Goal: Transaction & Acquisition: Book appointment/travel/reservation

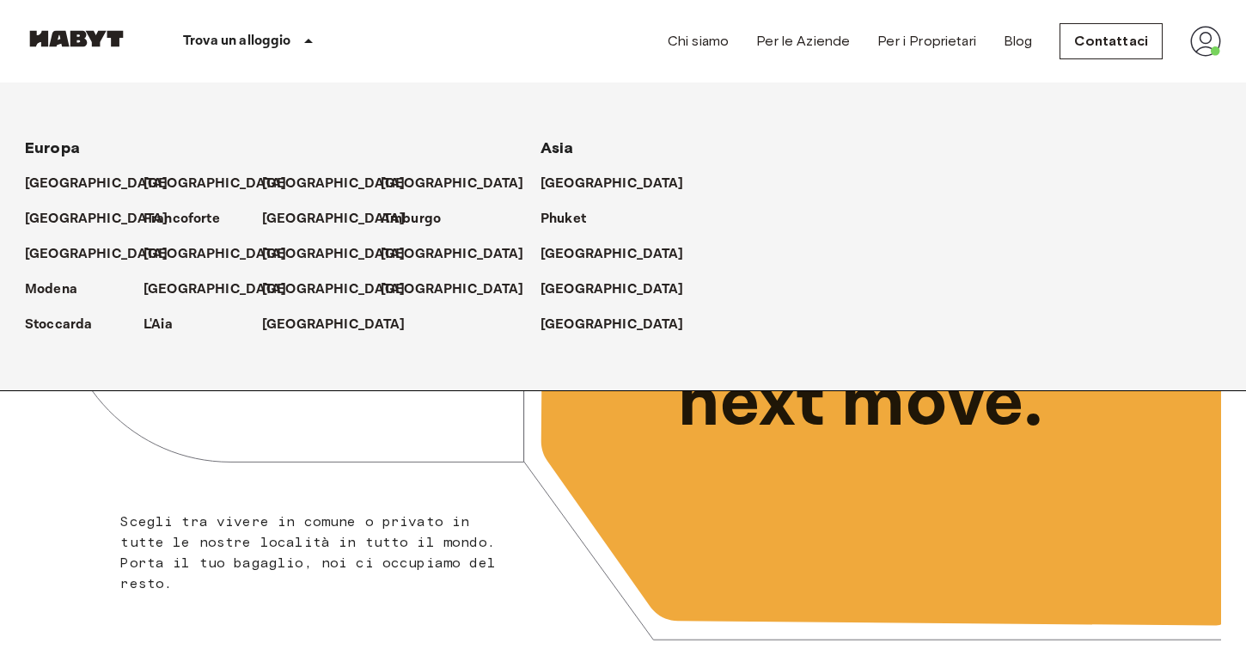
click at [167, 197] on div "Francoforte" at bounding box center [203, 211] width 119 height 35
click at [162, 174] on p "[GEOGRAPHIC_DATA]" at bounding box center [219, 184] width 144 height 21
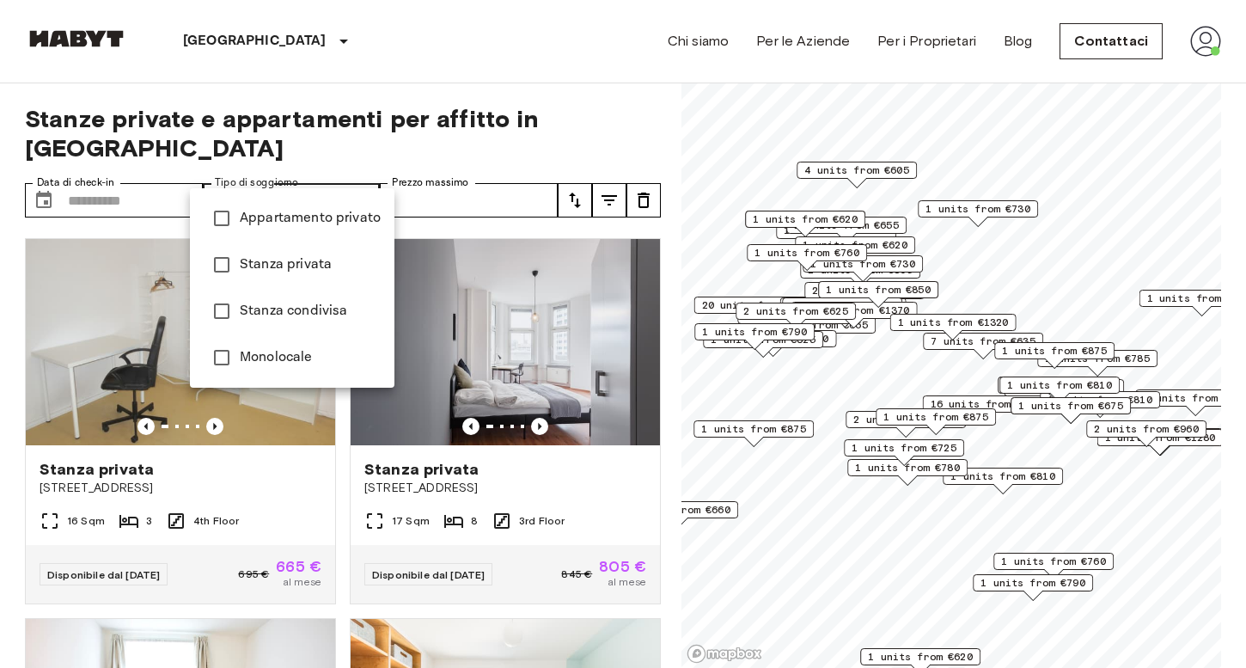
type input "******"
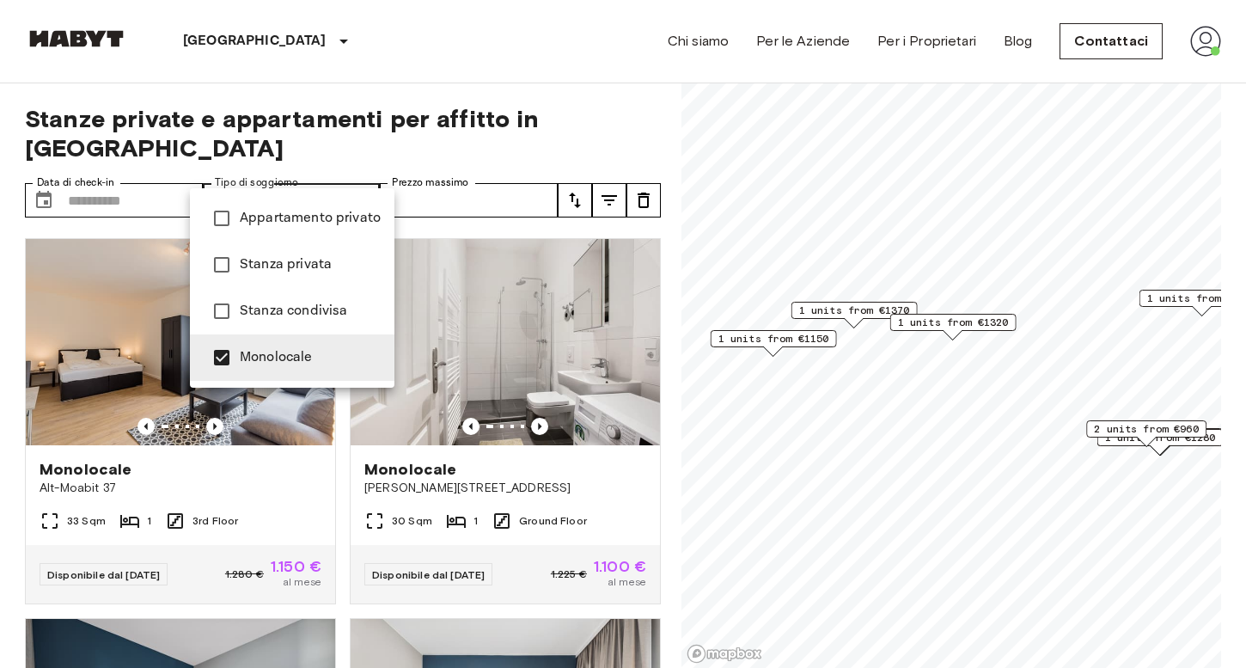
click at [392, 70] on div at bounding box center [623, 334] width 1246 height 668
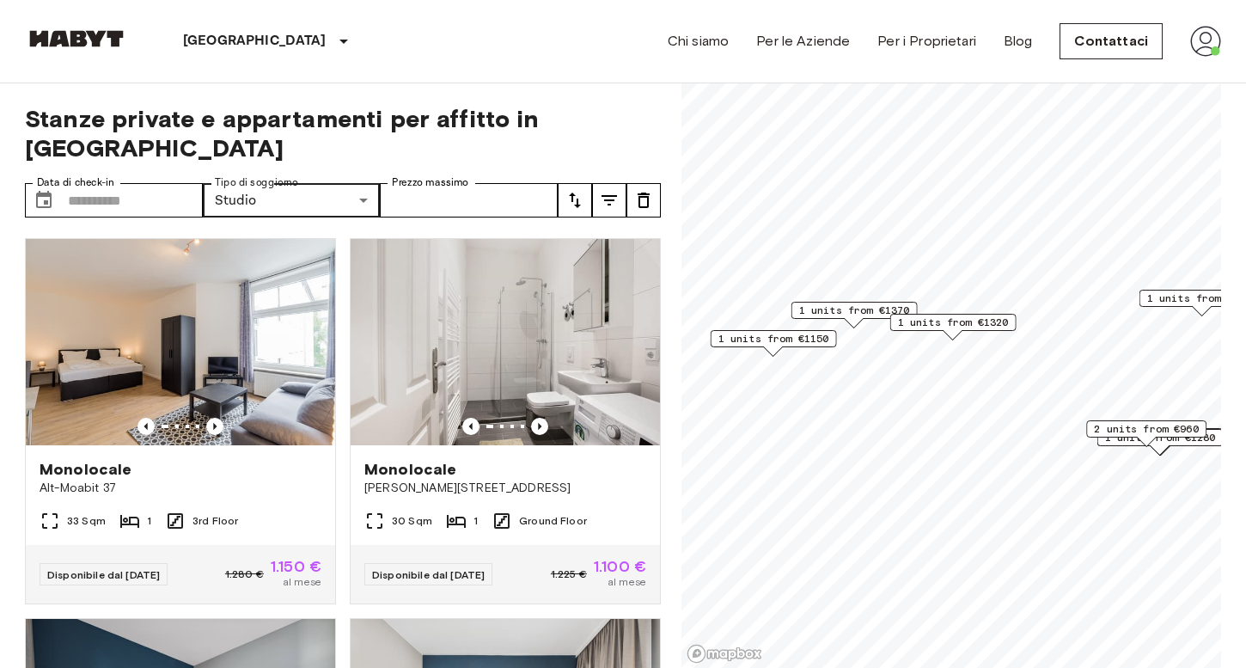
click at [857, 311] on span "1 units from €1370" at bounding box center [854, 310] width 111 height 15
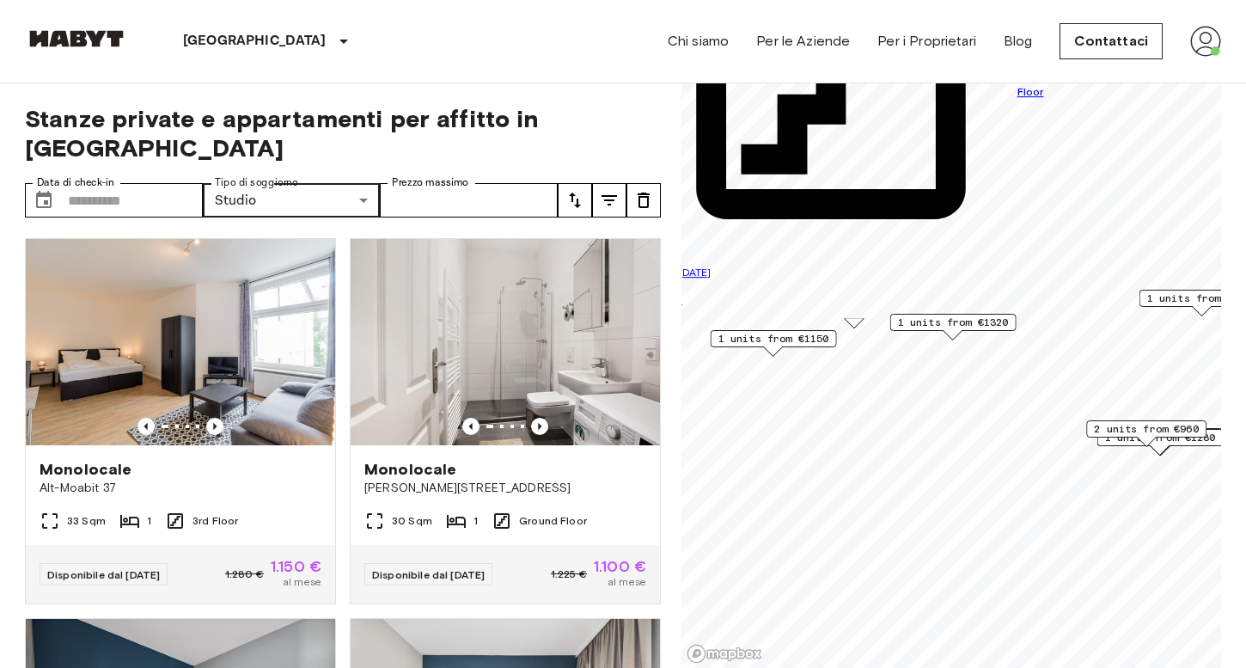
click at [772, 336] on span "1 units from €1150" at bounding box center [774, 338] width 111 height 15
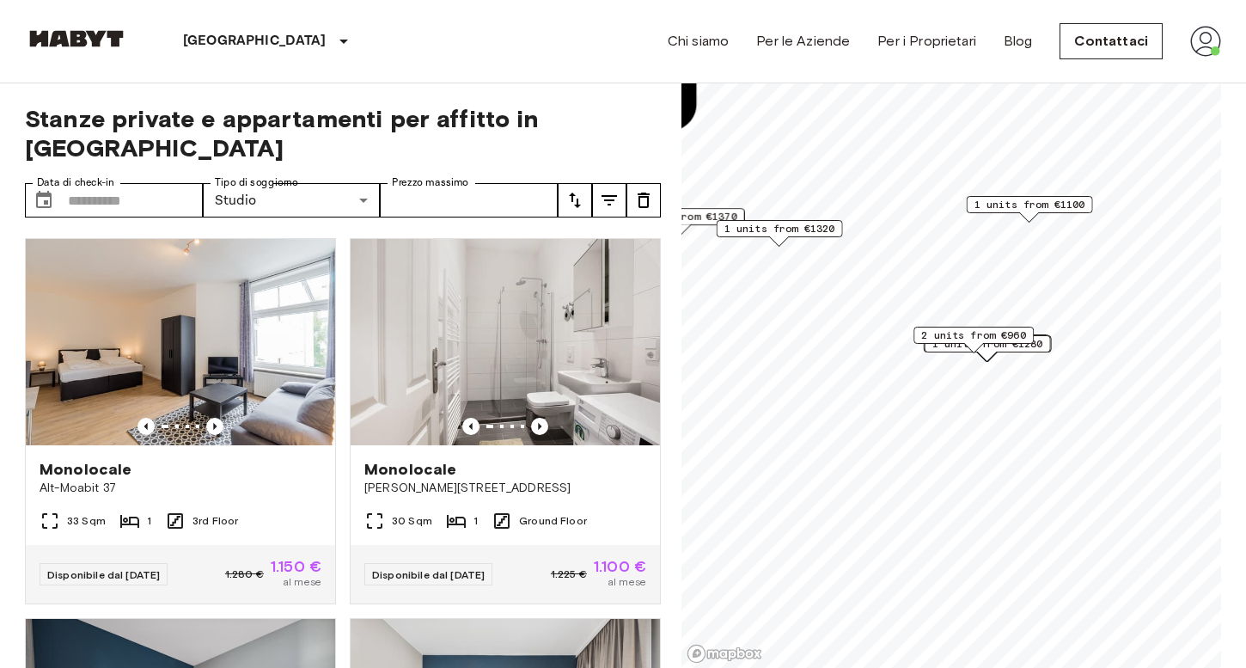
click at [943, 328] on span "2 units from €960" at bounding box center [974, 335] width 105 height 15
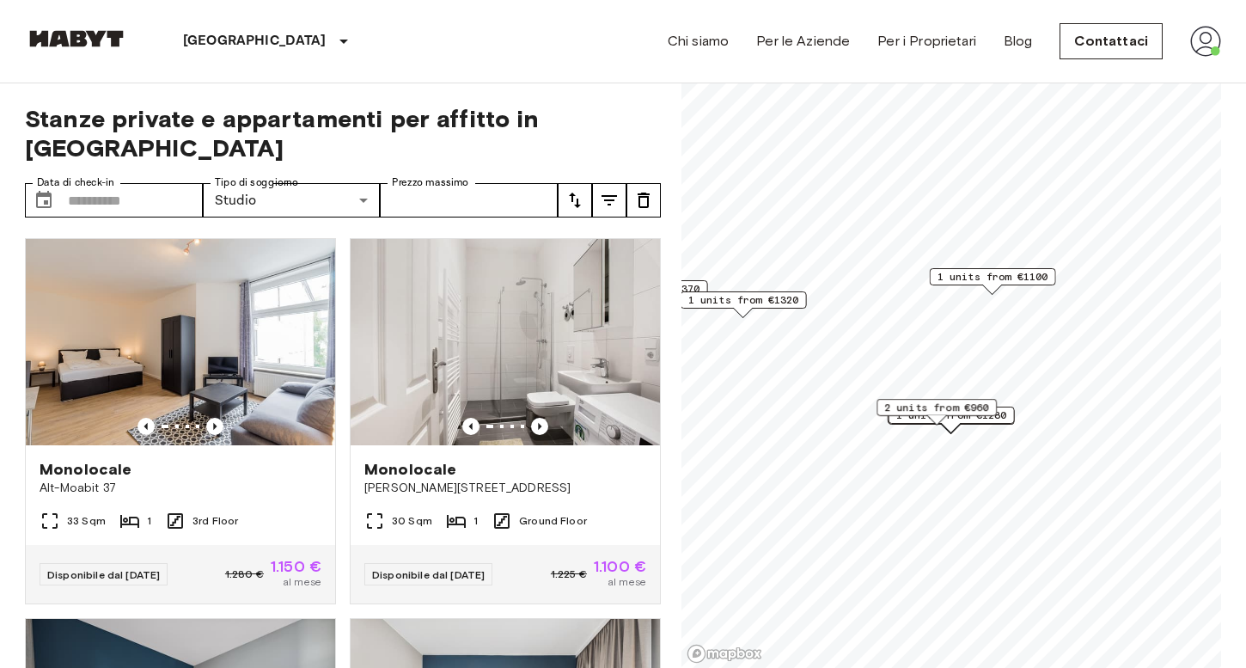
click at [1007, 411] on span "1 units from €1280" at bounding box center [952, 414] width 111 height 15
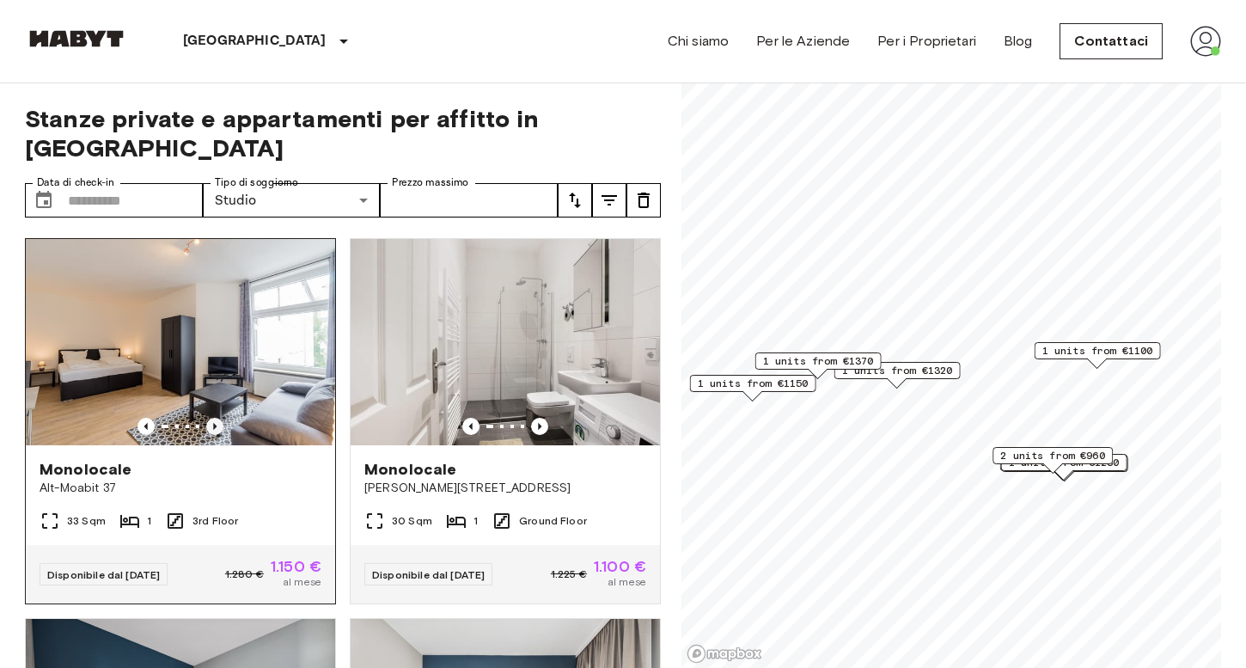
click at [209, 418] on icon "Previous image" at bounding box center [214, 426] width 17 height 17
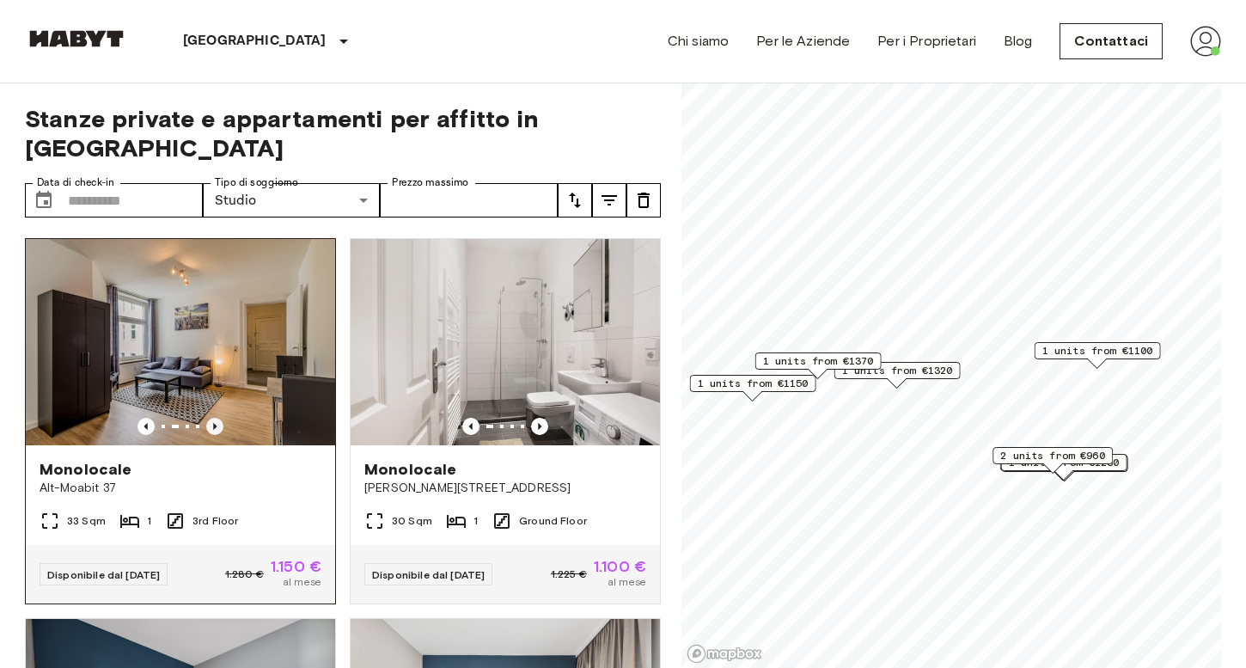
click at [209, 418] on icon "Previous image" at bounding box center [214, 426] width 17 height 17
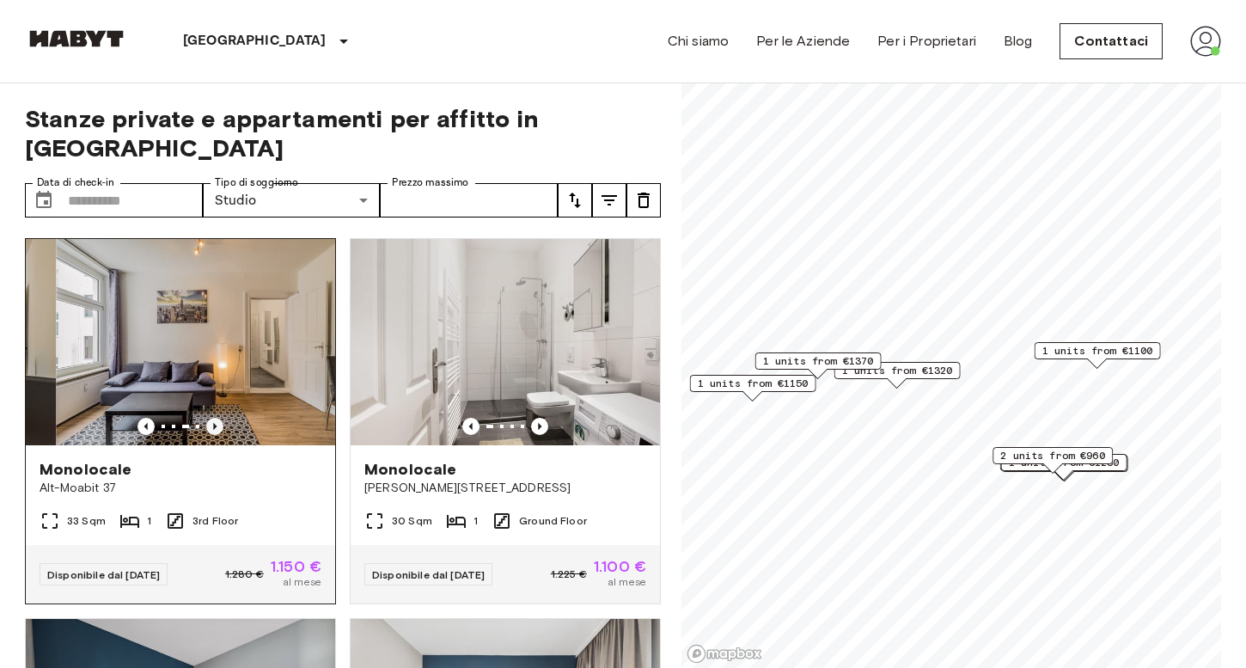
click at [209, 418] on icon "Previous image" at bounding box center [214, 426] width 17 height 17
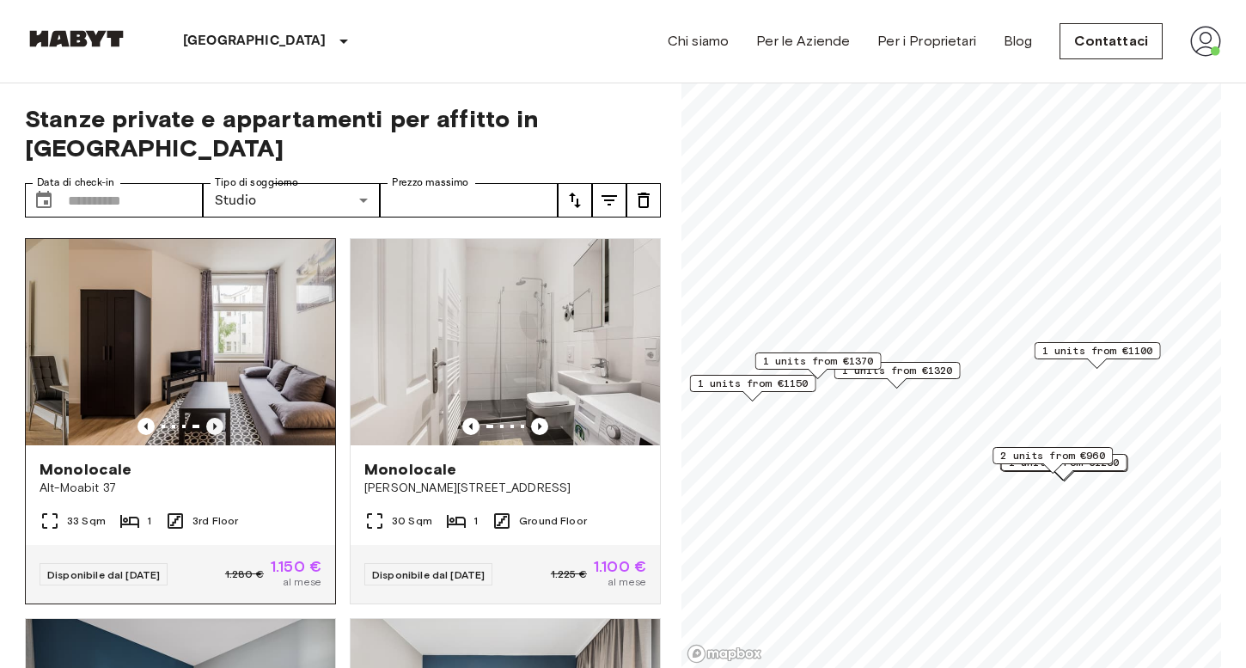
click at [209, 418] on icon "Previous image" at bounding box center [214, 426] width 17 height 17
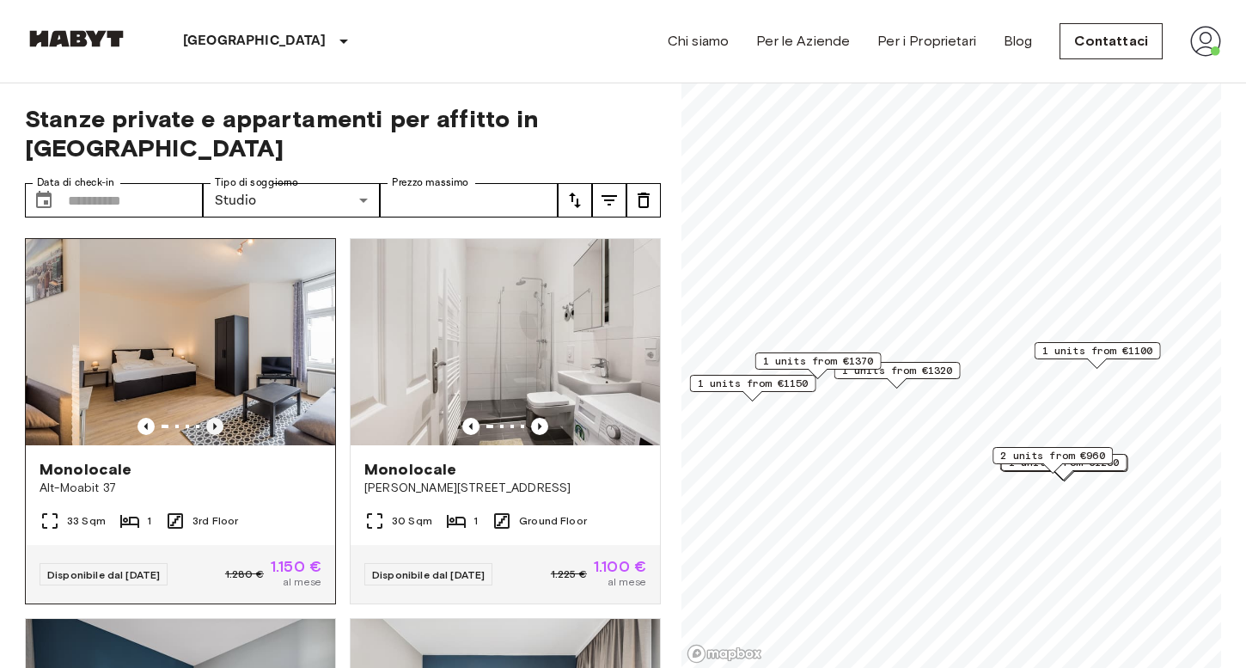
click at [209, 418] on icon "Previous image" at bounding box center [214, 426] width 17 height 17
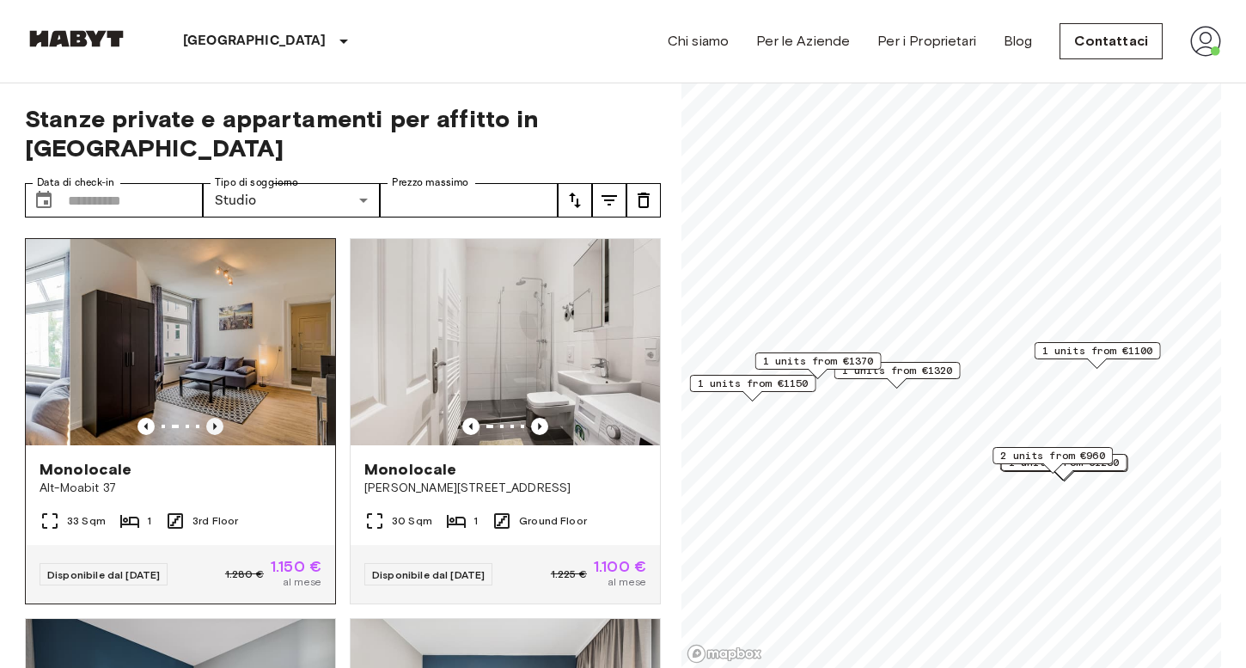
click at [209, 418] on icon "Previous image" at bounding box center [214, 426] width 17 height 17
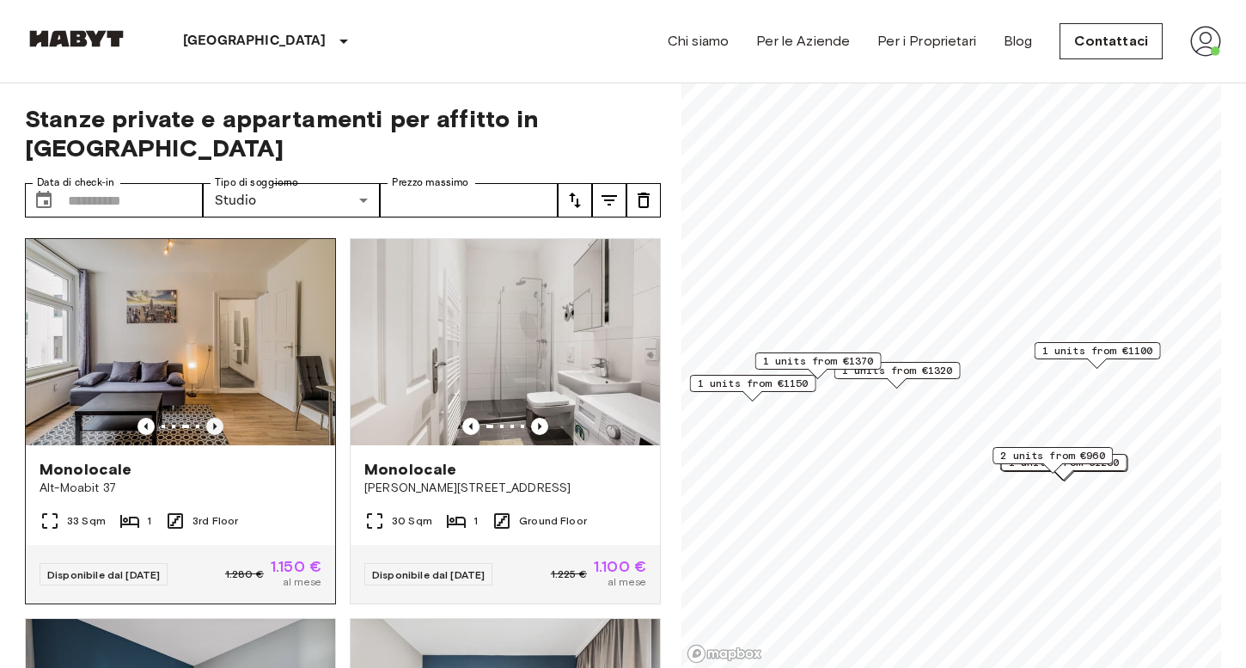
click at [209, 418] on icon "Previous image" at bounding box center [214, 426] width 17 height 17
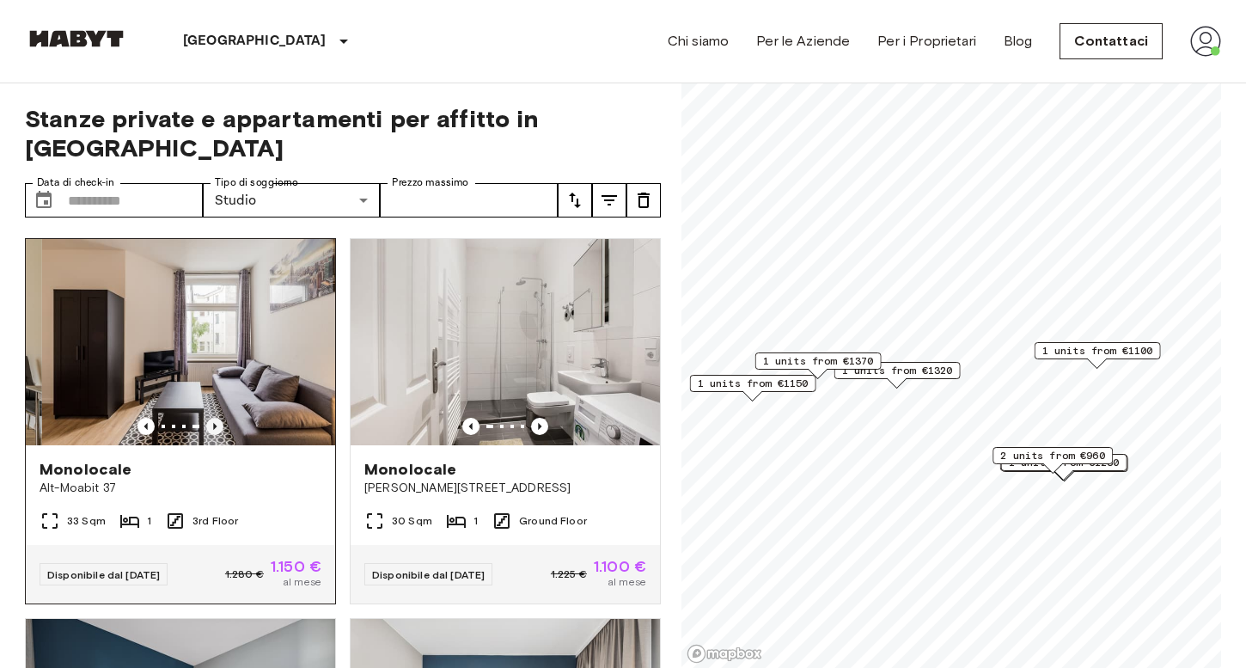
click at [209, 418] on icon "Previous image" at bounding box center [214, 426] width 17 height 17
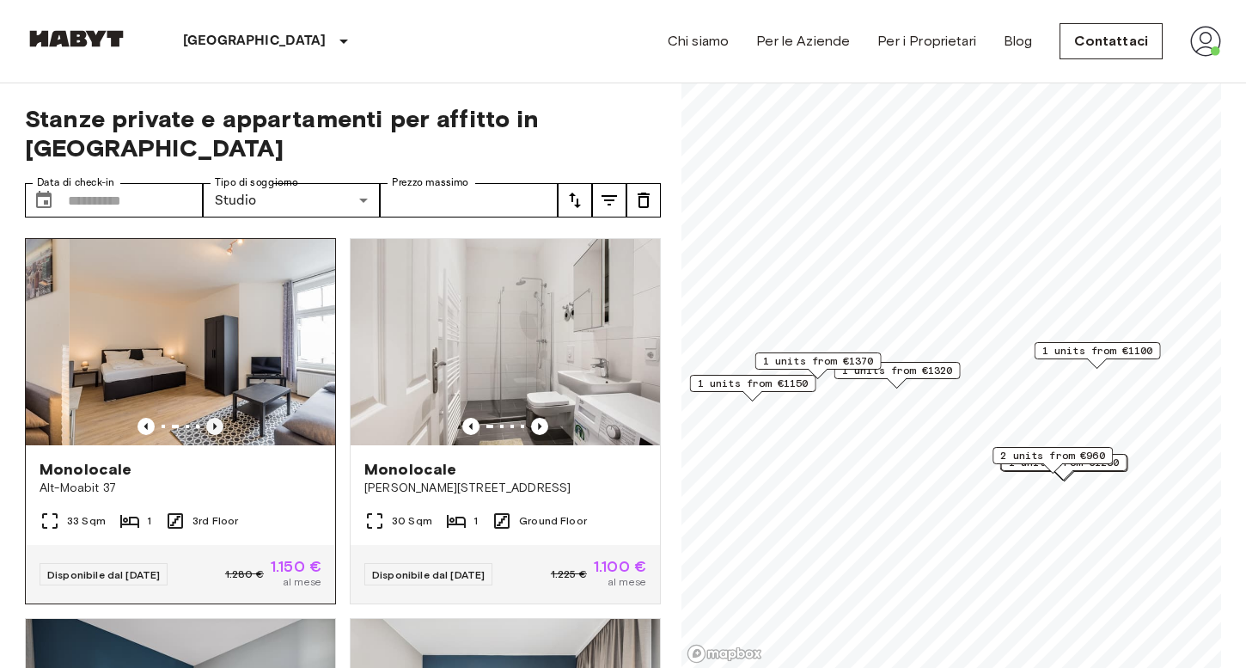
click at [209, 418] on icon "Previous image" at bounding box center [214, 426] width 17 height 17
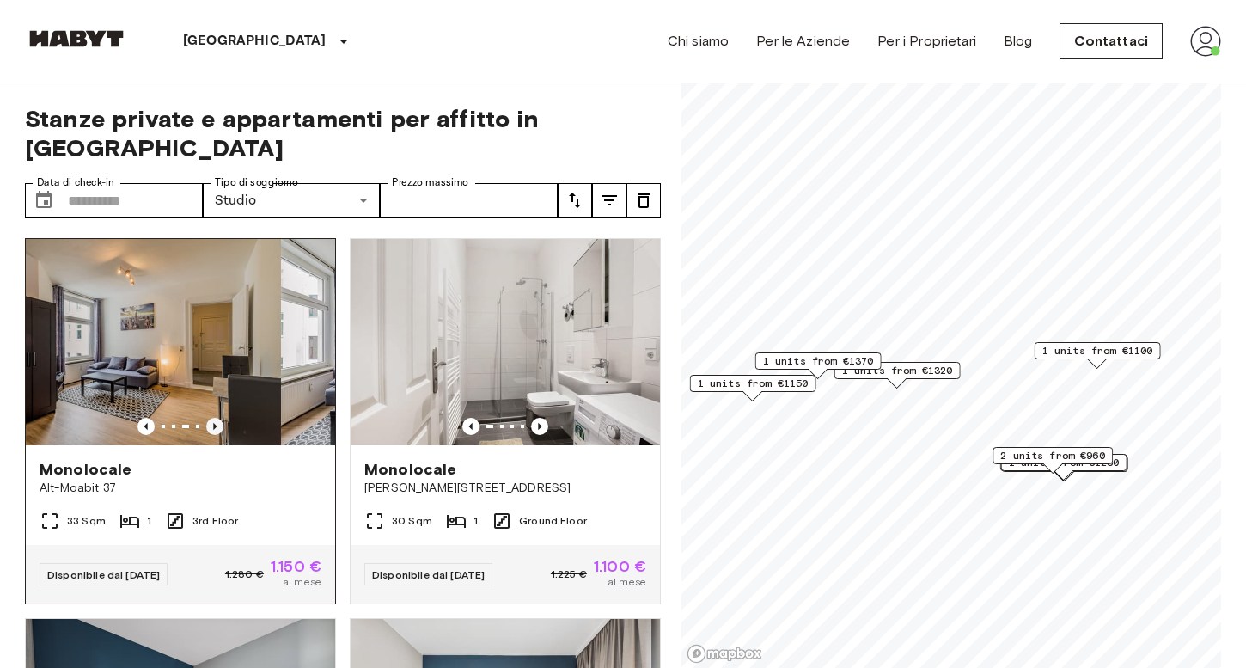
click at [209, 418] on icon "Previous image" at bounding box center [214, 426] width 17 height 17
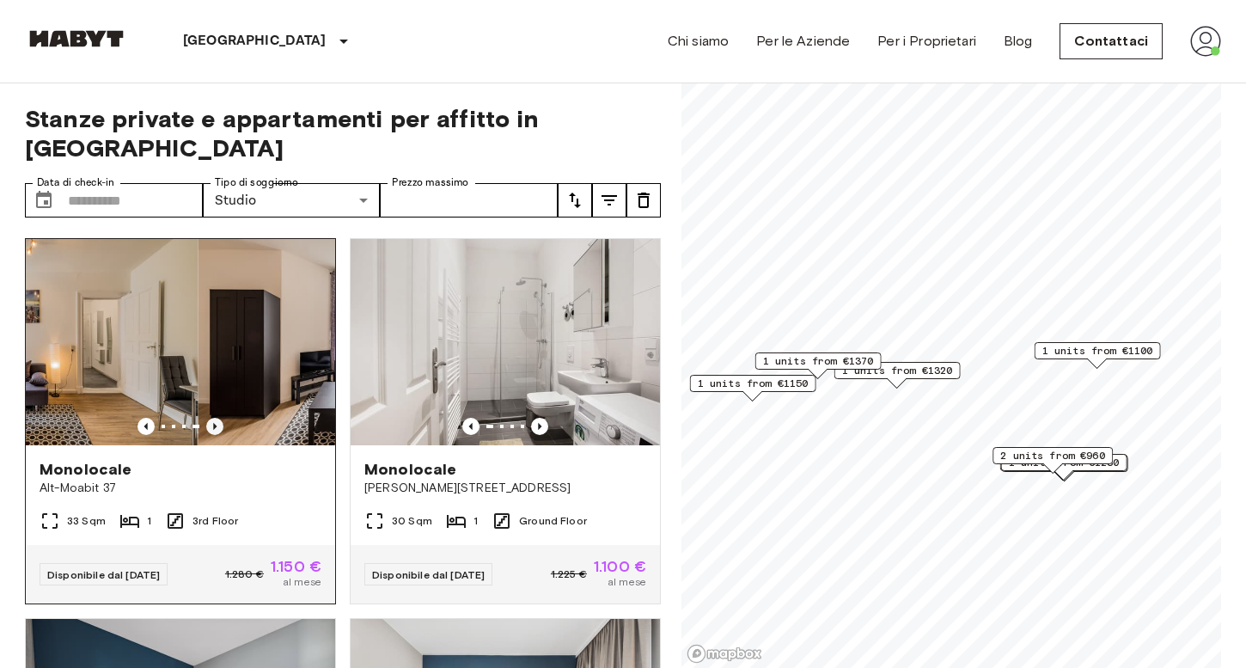
click at [209, 418] on icon "Previous image" at bounding box center [214, 426] width 17 height 17
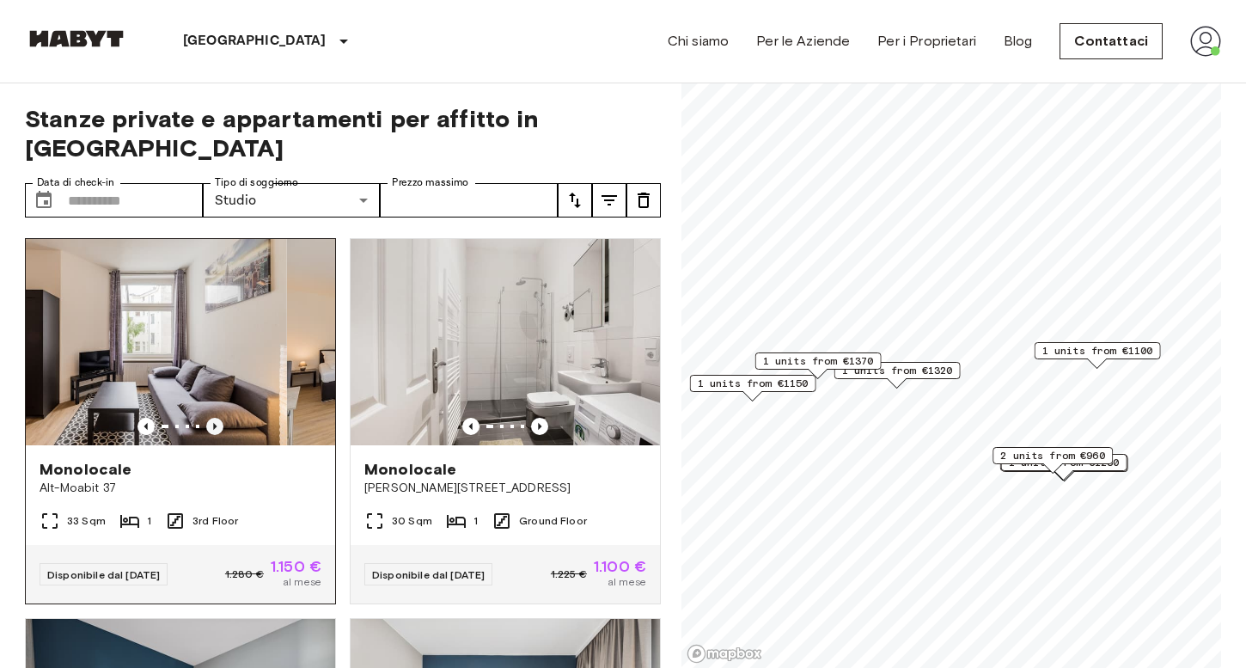
click at [209, 418] on icon "Previous image" at bounding box center [214, 426] width 17 height 17
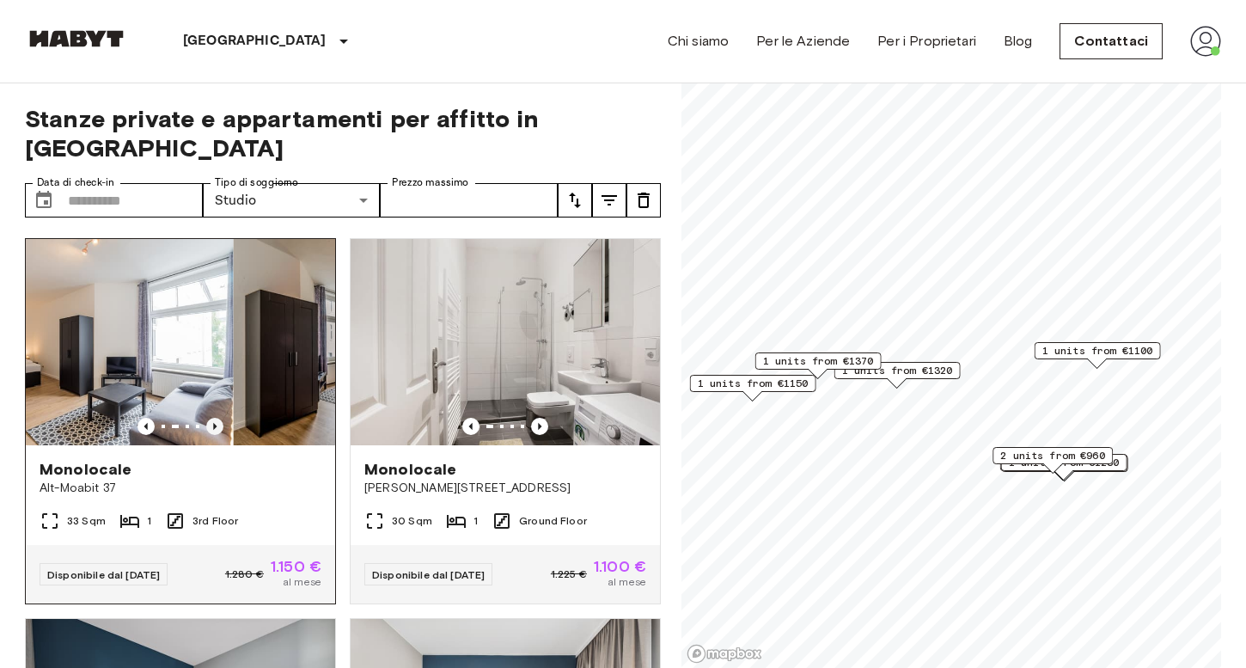
click at [209, 418] on icon "Previous image" at bounding box center [214, 426] width 17 height 17
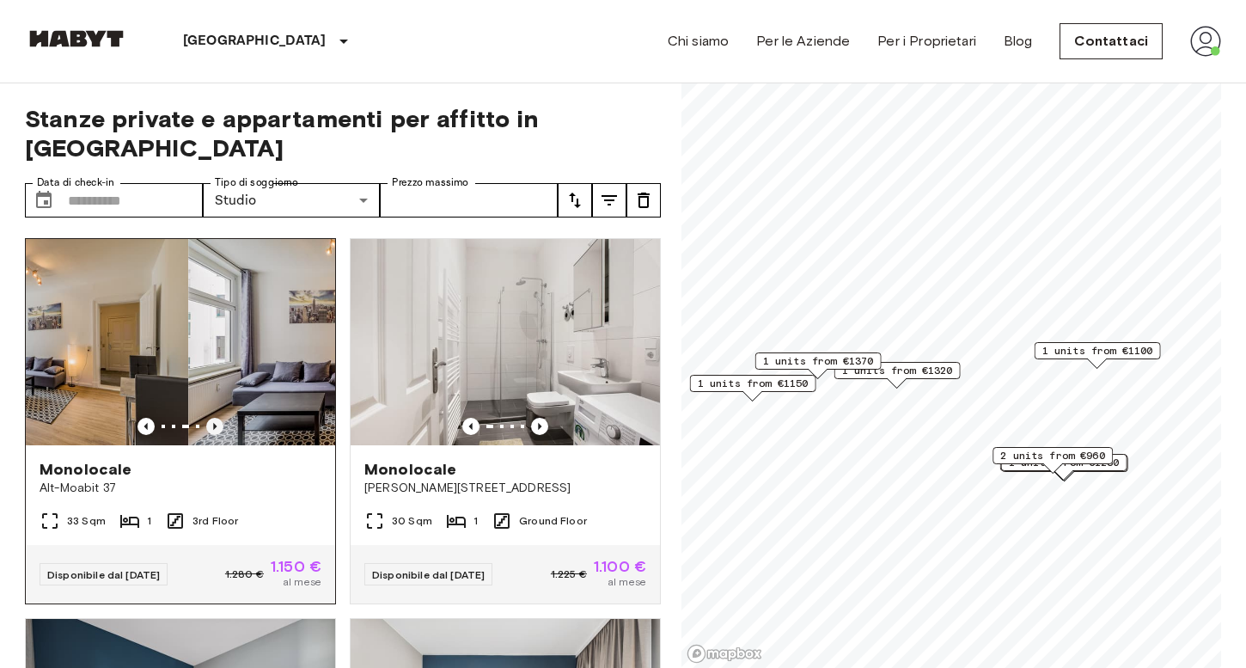
click at [209, 418] on icon "Previous image" at bounding box center [214, 426] width 17 height 17
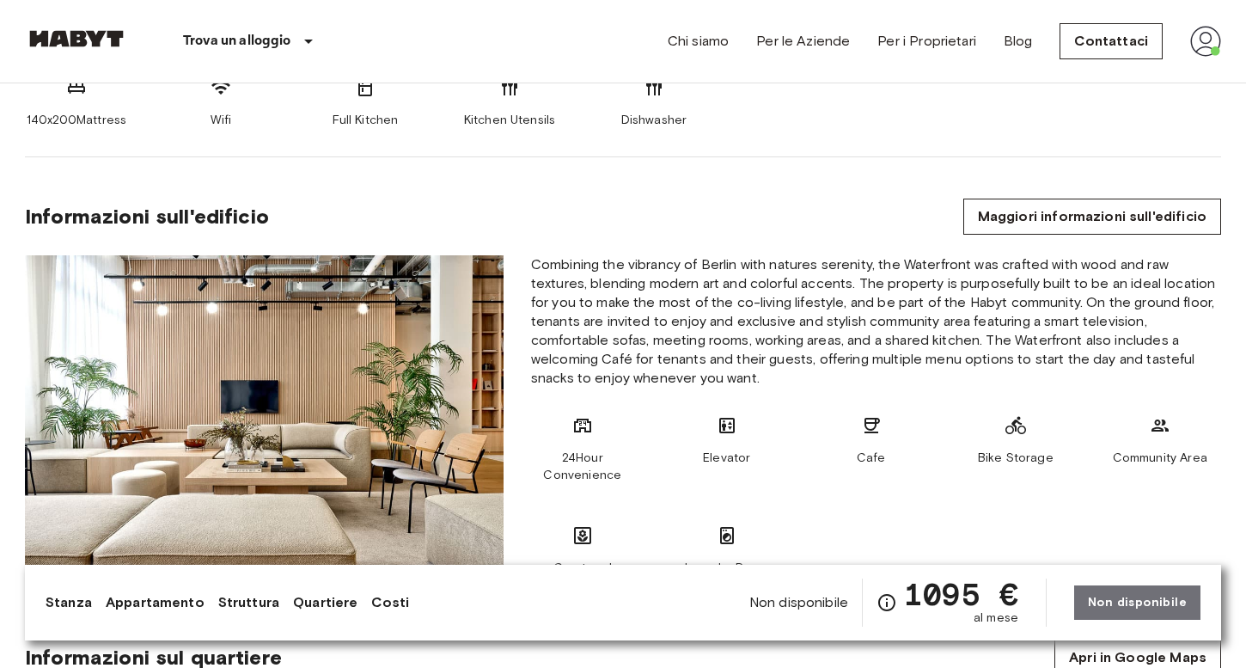
scroll to position [886, 0]
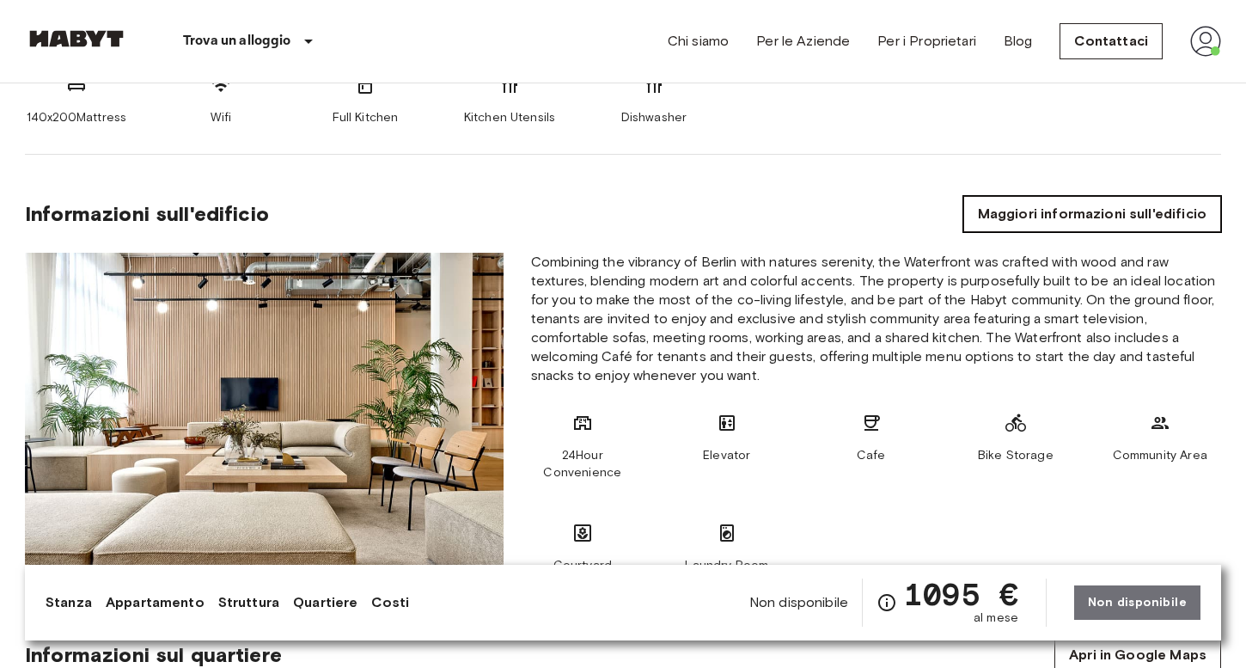
click at [1087, 207] on link "Maggiori informazioni sull'edificio" at bounding box center [1093, 214] width 258 height 36
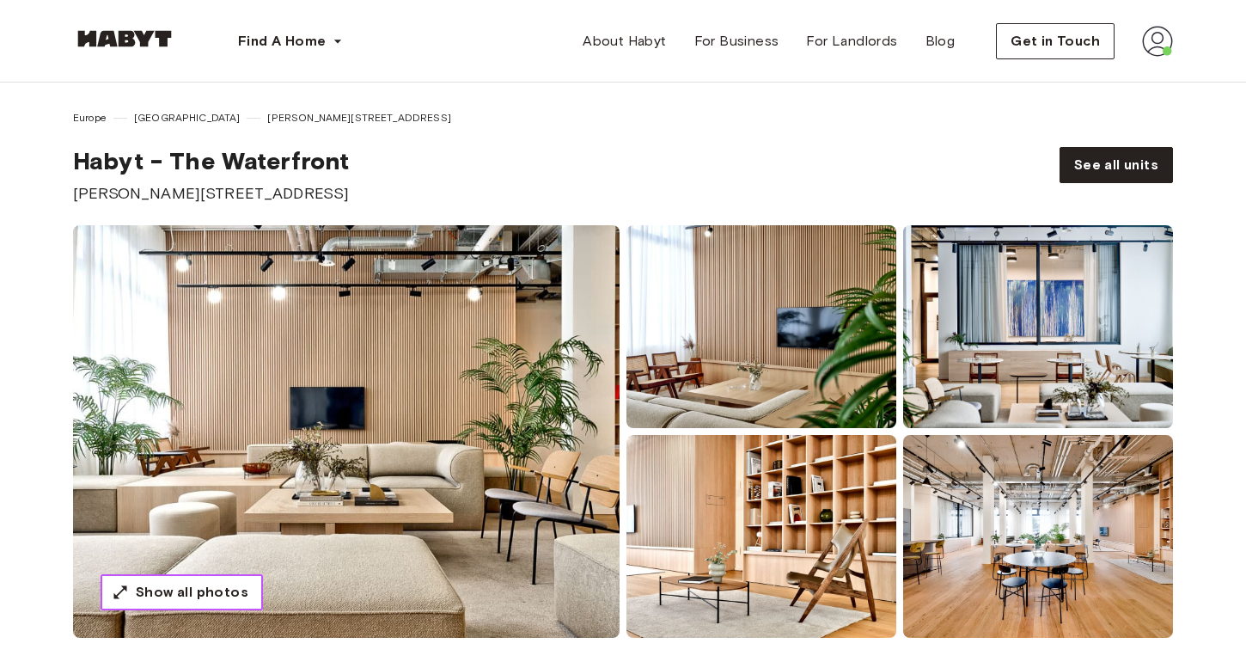
click at [236, 589] on span "Show all photos" at bounding box center [192, 592] width 113 height 21
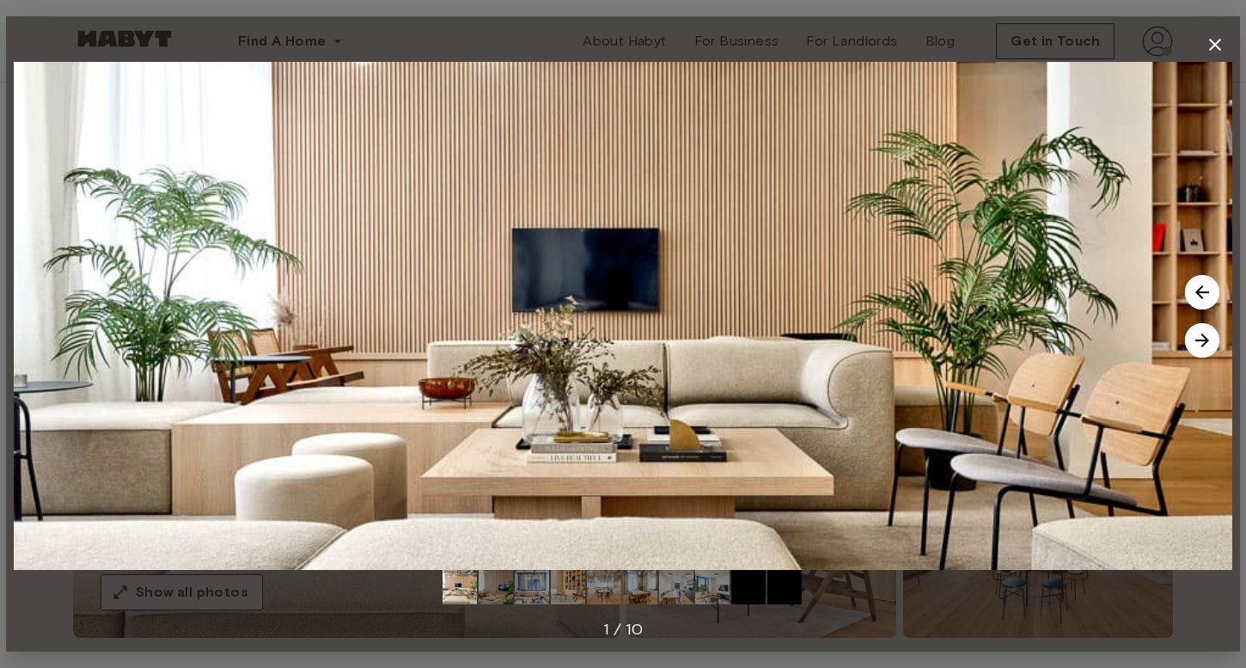
click at [1203, 348] on img at bounding box center [1202, 340] width 34 height 34
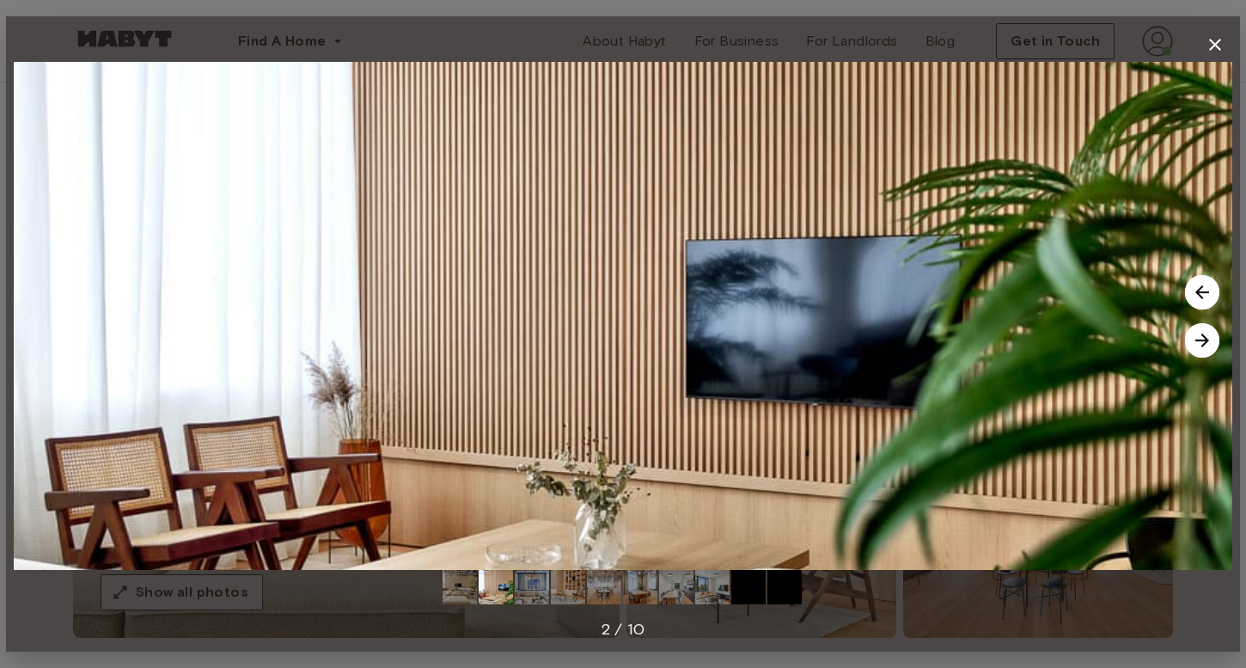
click at [1203, 348] on img at bounding box center [1202, 340] width 34 height 34
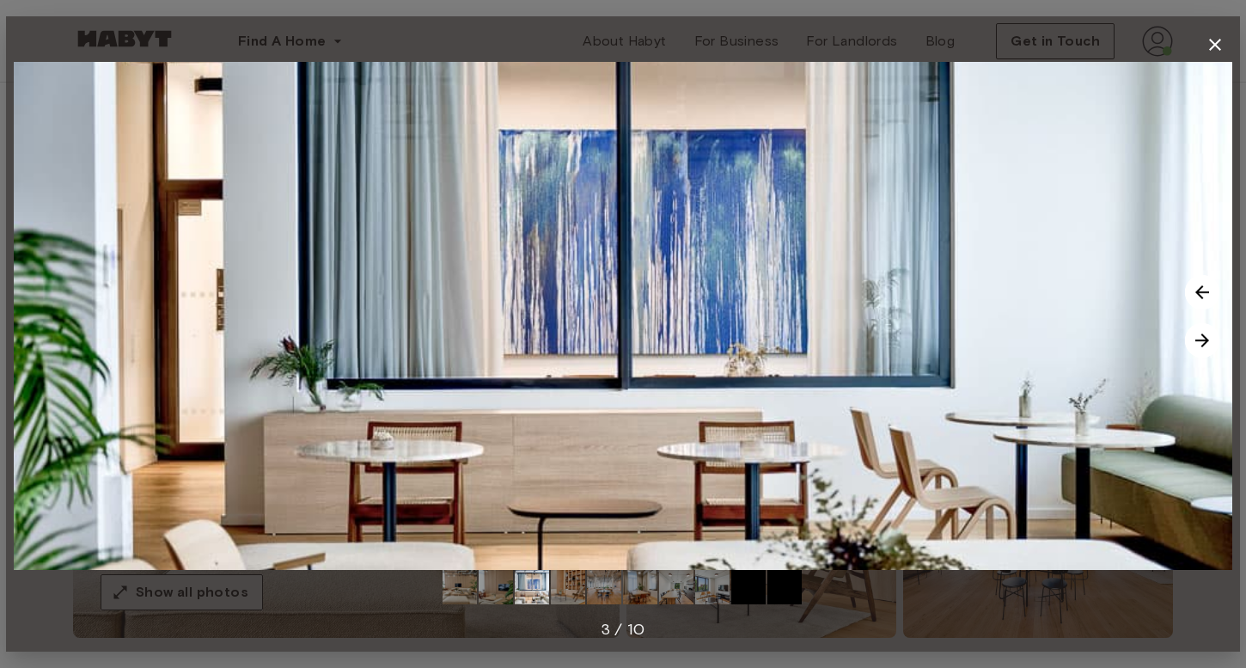
click at [1203, 348] on img at bounding box center [1202, 340] width 34 height 34
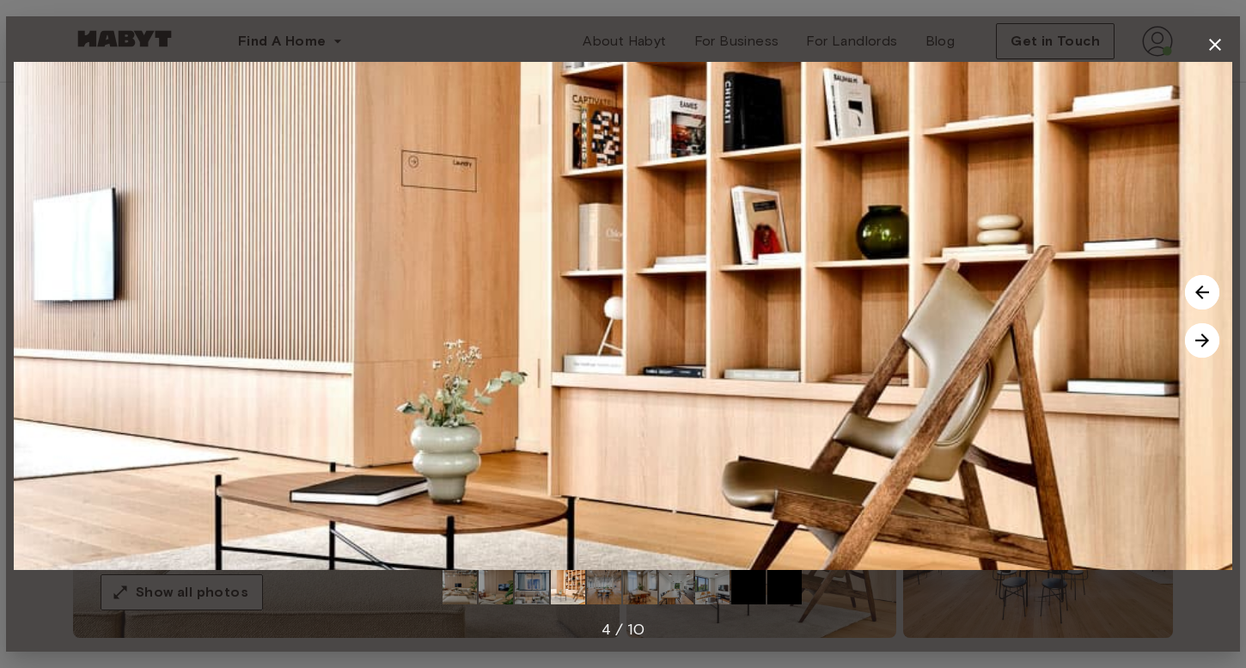
click at [1203, 348] on img at bounding box center [1202, 340] width 34 height 34
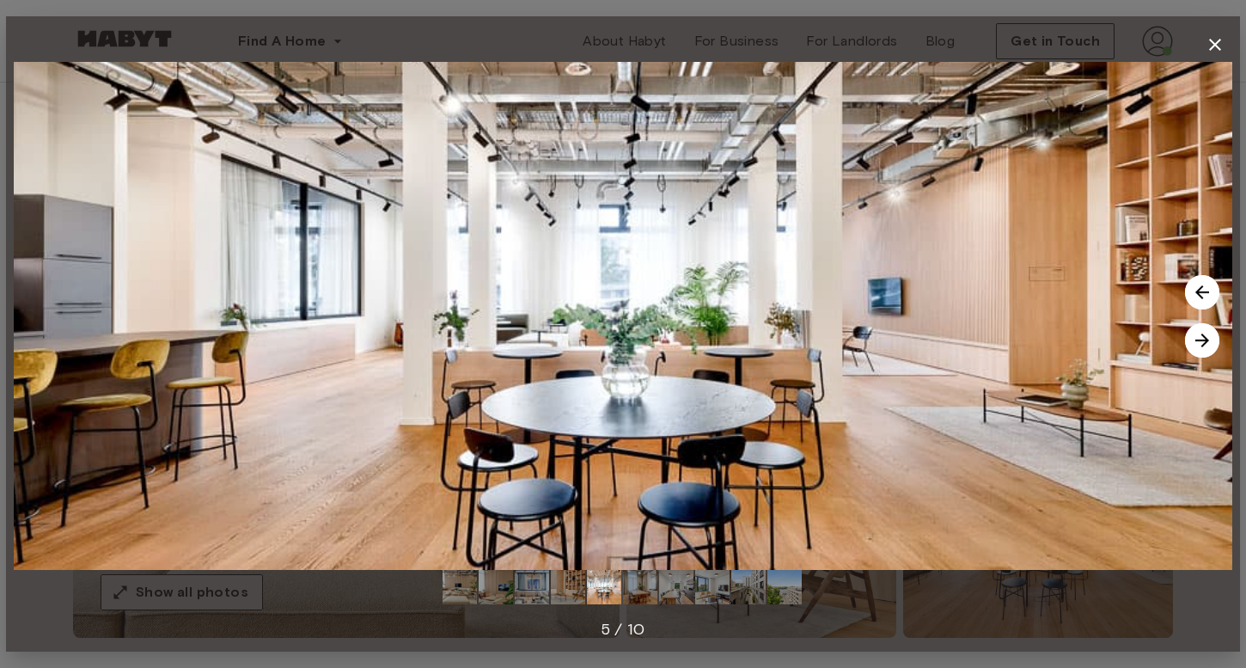
click at [1203, 348] on img at bounding box center [1202, 340] width 34 height 34
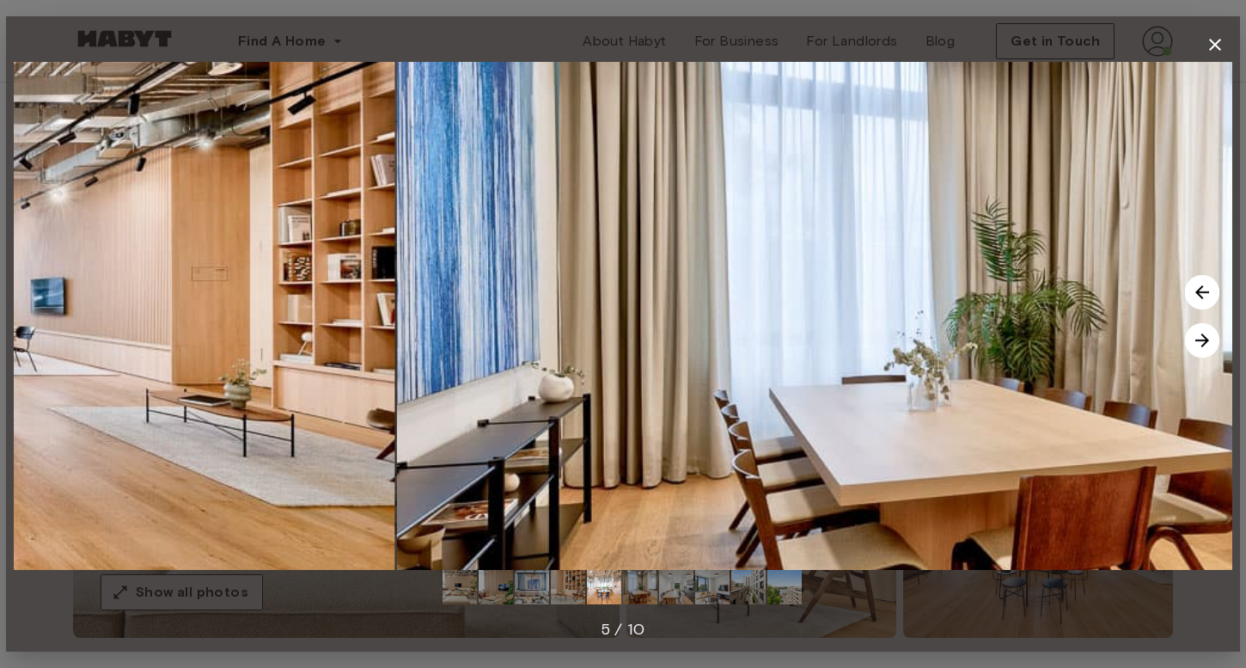
click at [1203, 348] on img at bounding box center [1202, 340] width 34 height 34
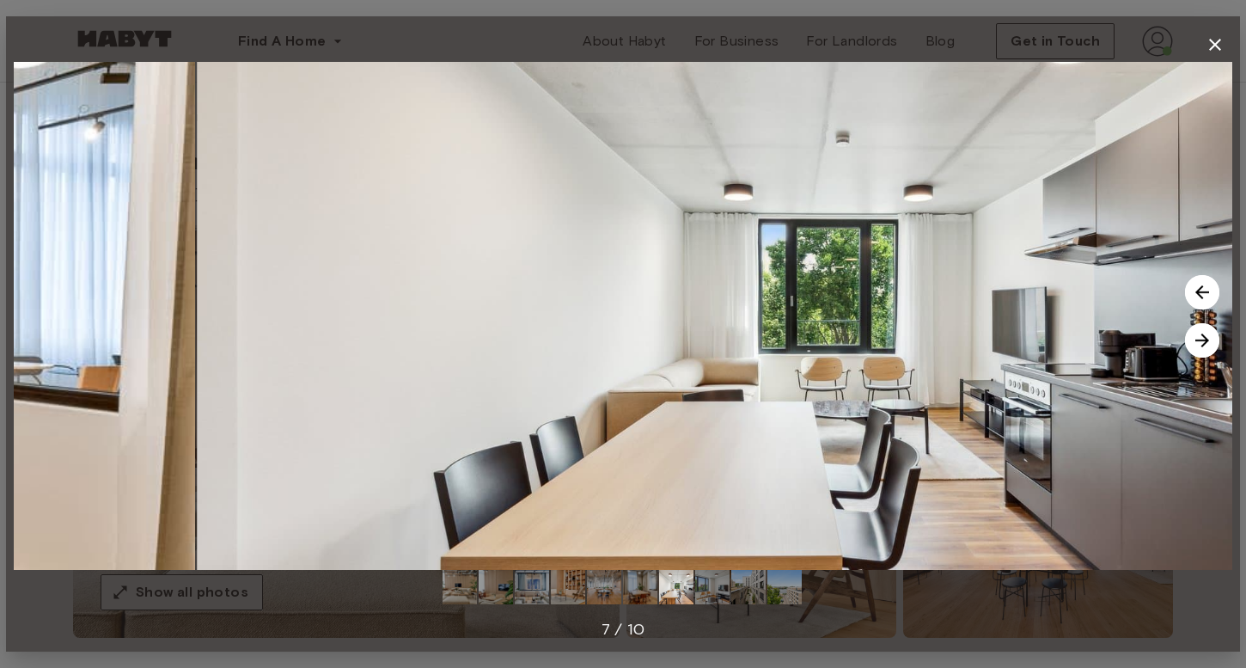
click at [1203, 348] on img at bounding box center [1202, 340] width 34 height 34
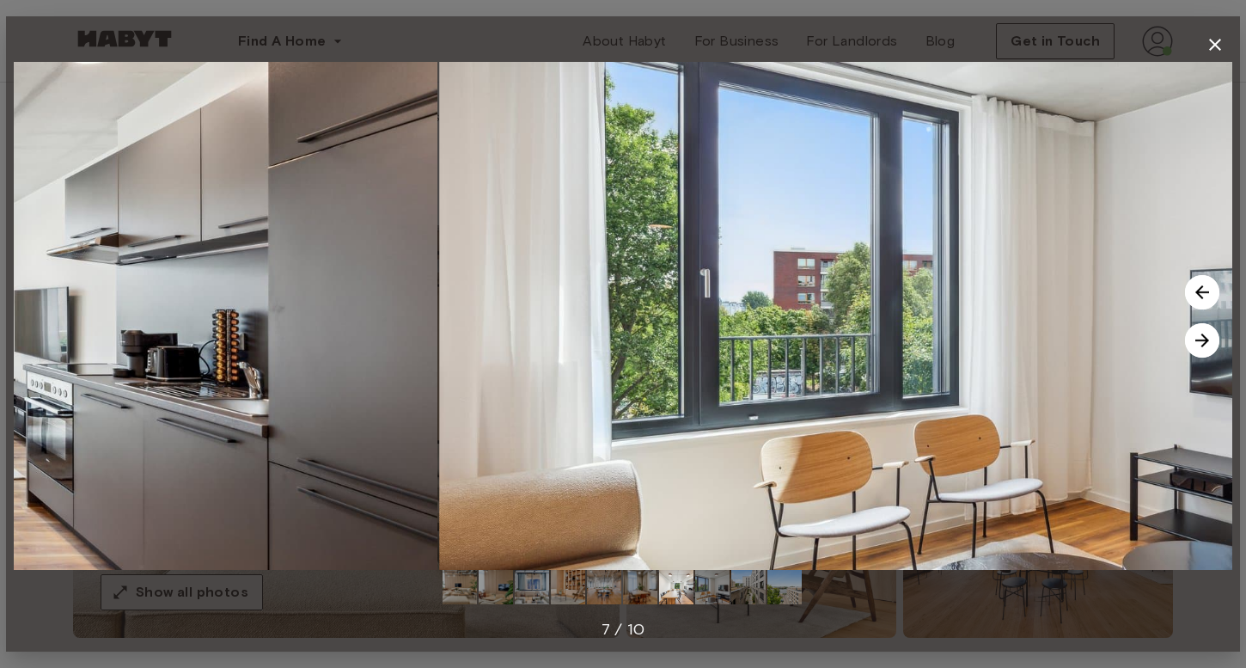
click at [1203, 348] on img at bounding box center [1202, 340] width 34 height 34
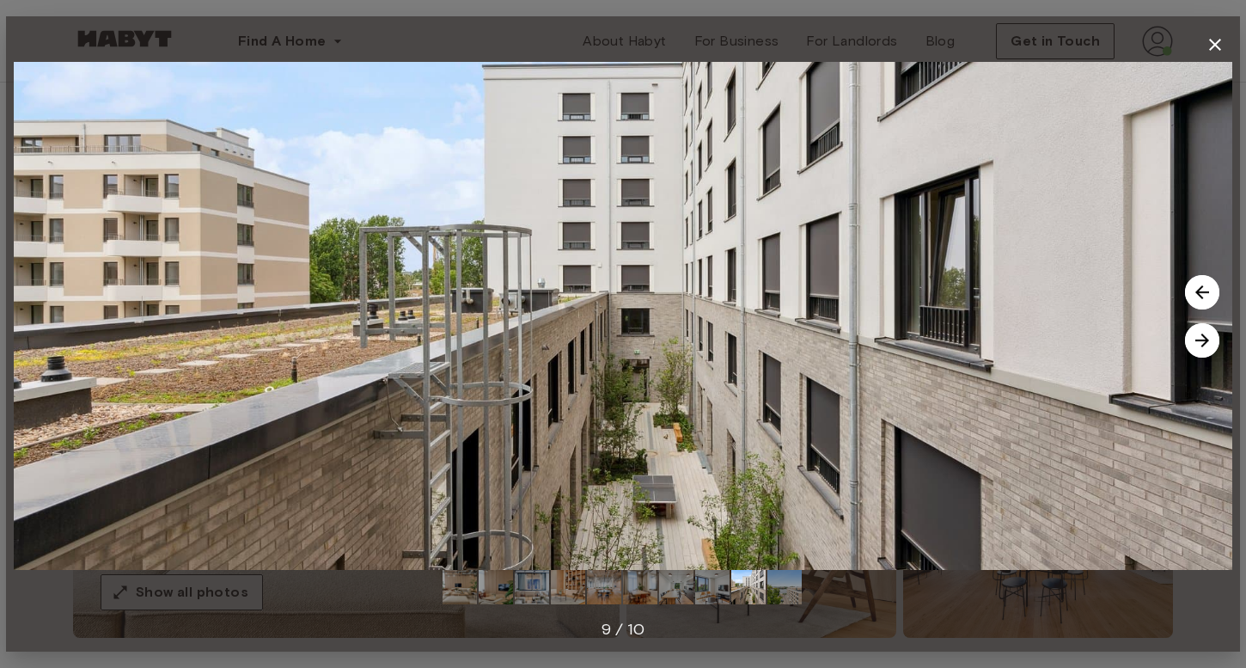
click at [1203, 348] on img at bounding box center [1202, 340] width 34 height 34
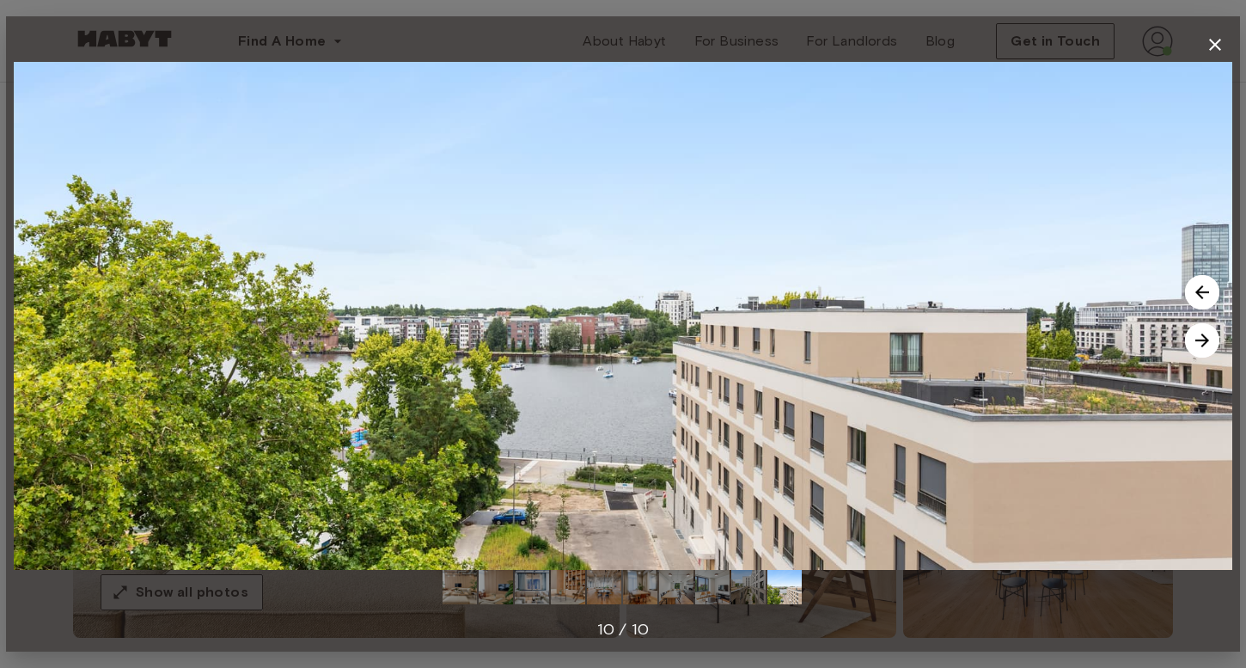
click at [1203, 348] on img at bounding box center [1202, 340] width 34 height 34
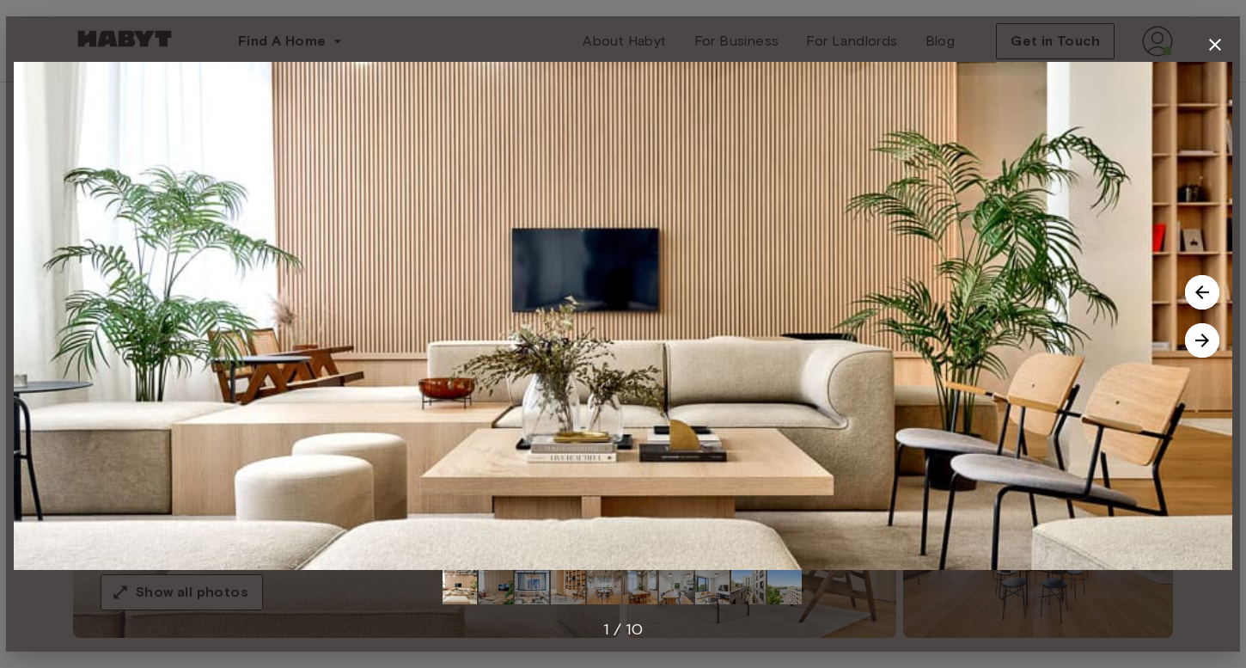
click at [1203, 348] on img at bounding box center [1202, 340] width 34 height 34
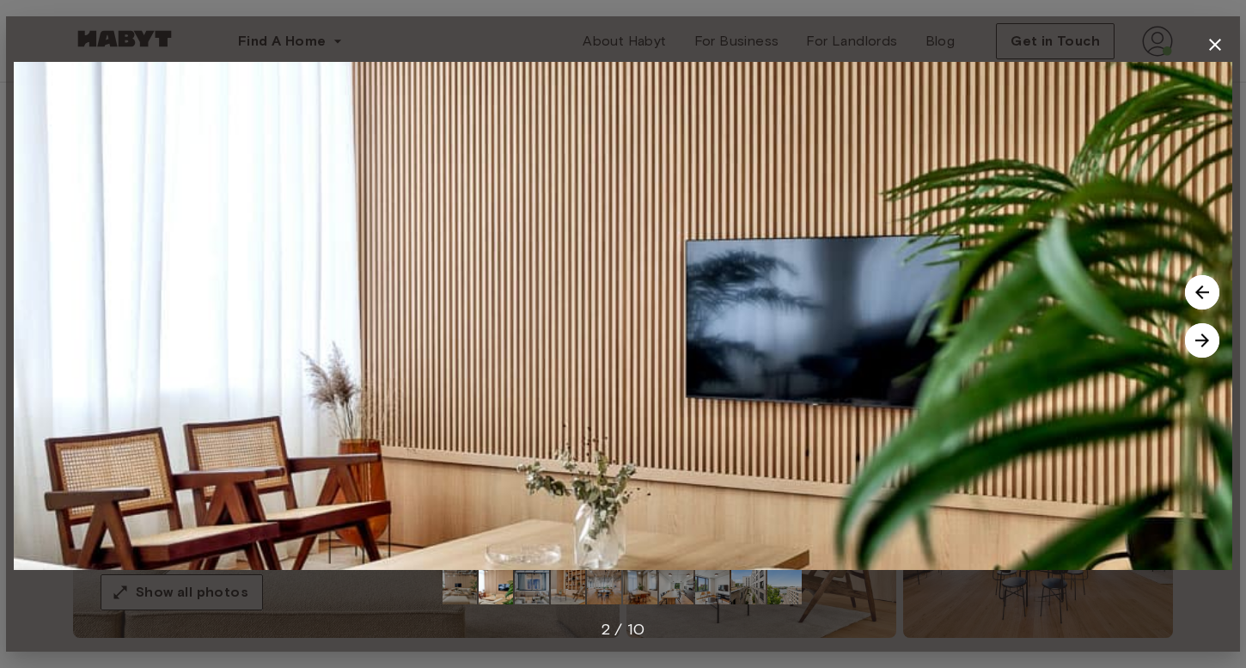
click at [1203, 348] on img at bounding box center [1202, 340] width 34 height 34
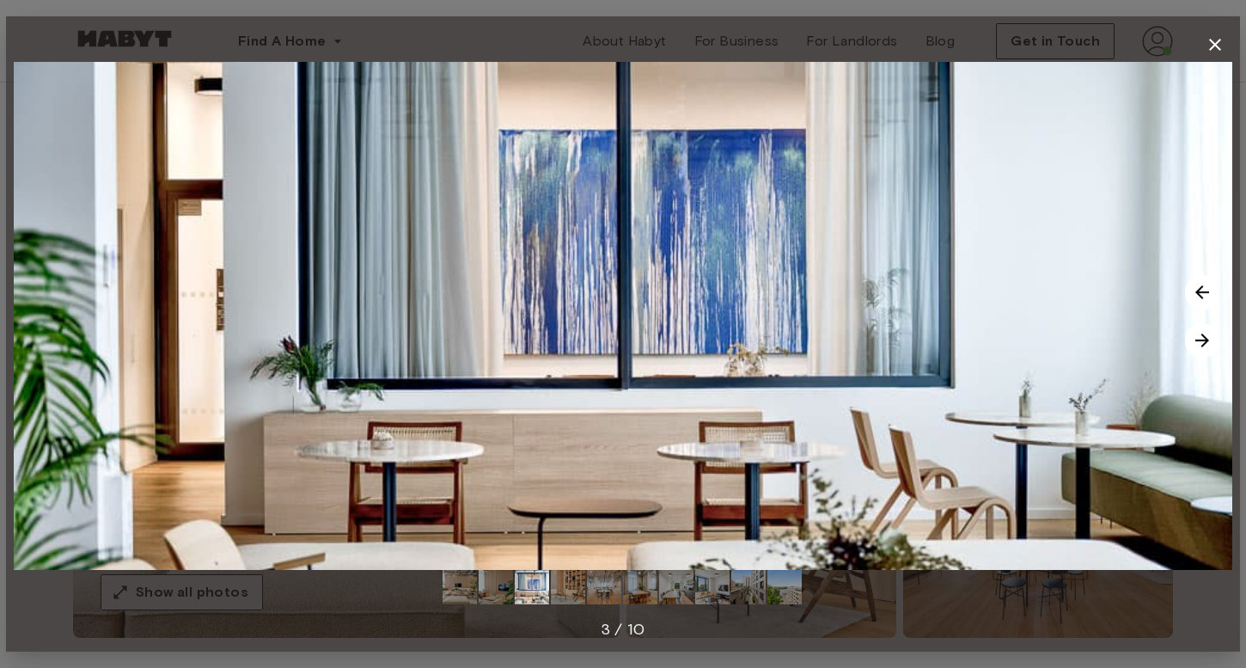
click at [1203, 348] on img at bounding box center [1202, 340] width 34 height 34
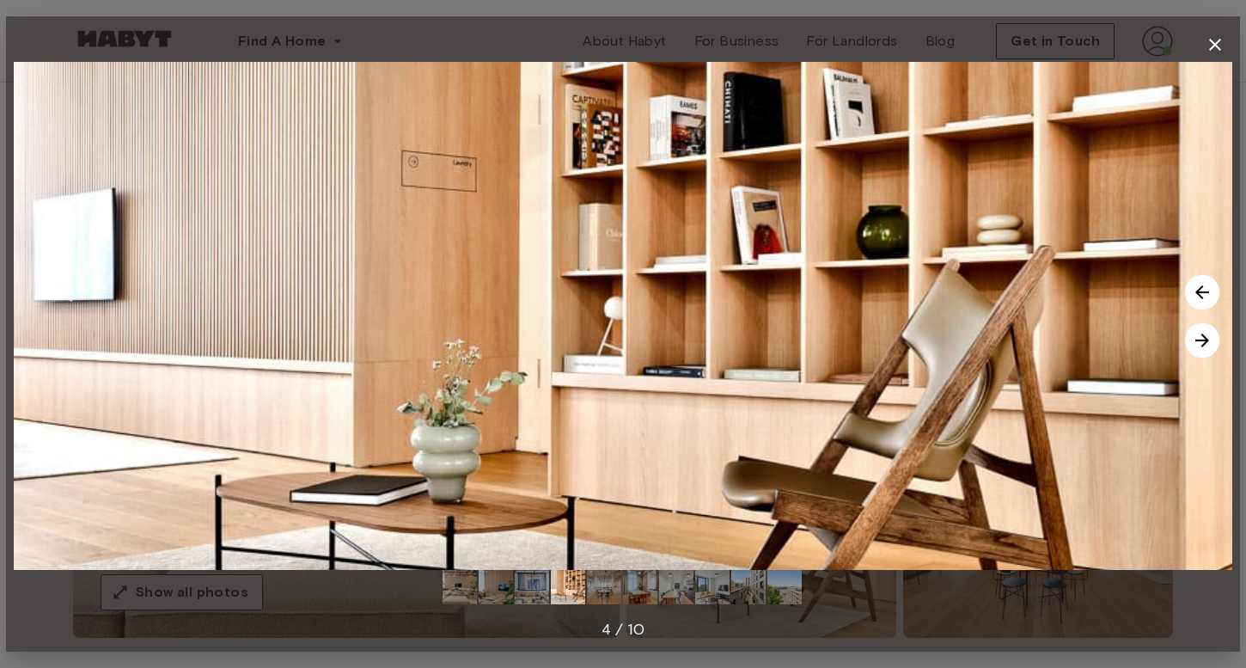
click at [1203, 348] on img at bounding box center [1202, 340] width 34 height 34
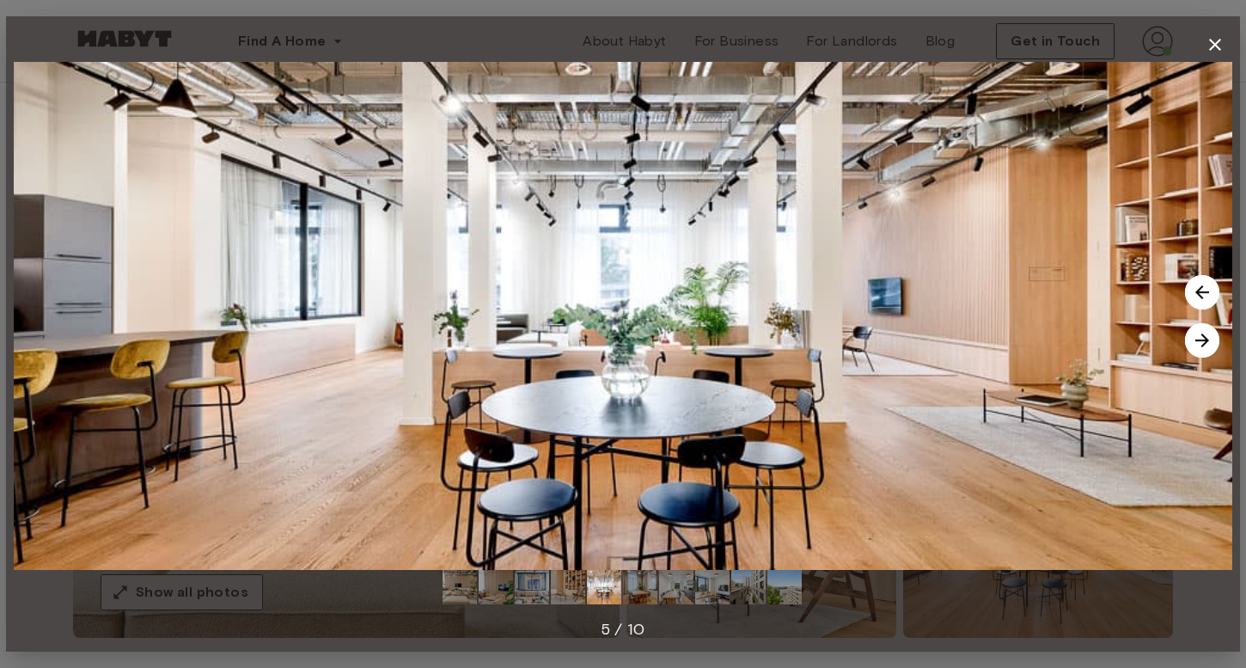
click at [1203, 348] on img at bounding box center [1202, 340] width 34 height 34
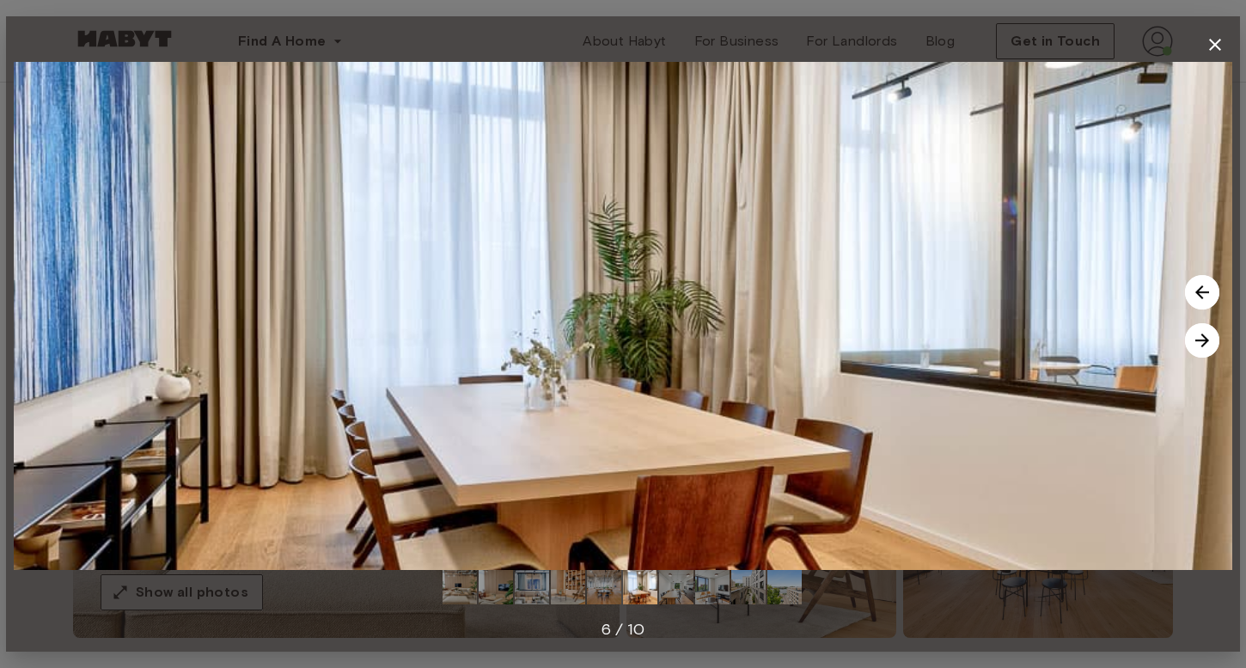
click at [1203, 348] on img at bounding box center [1202, 340] width 34 height 34
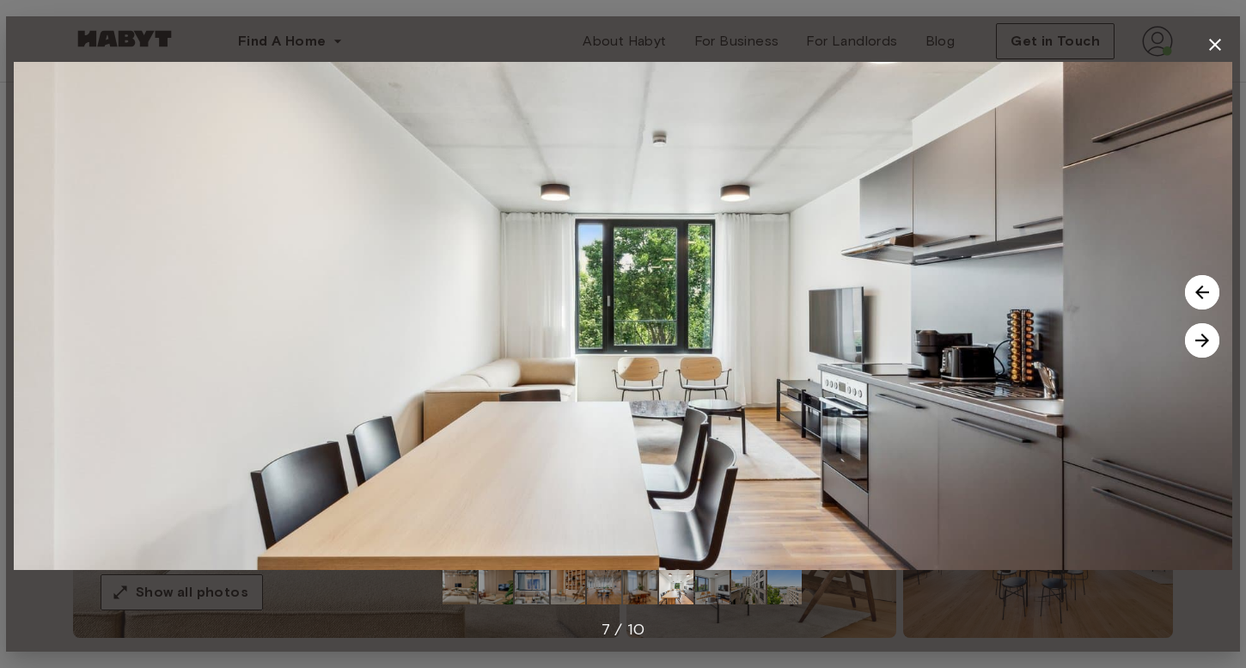
click at [1203, 348] on img at bounding box center [1202, 340] width 34 height 34
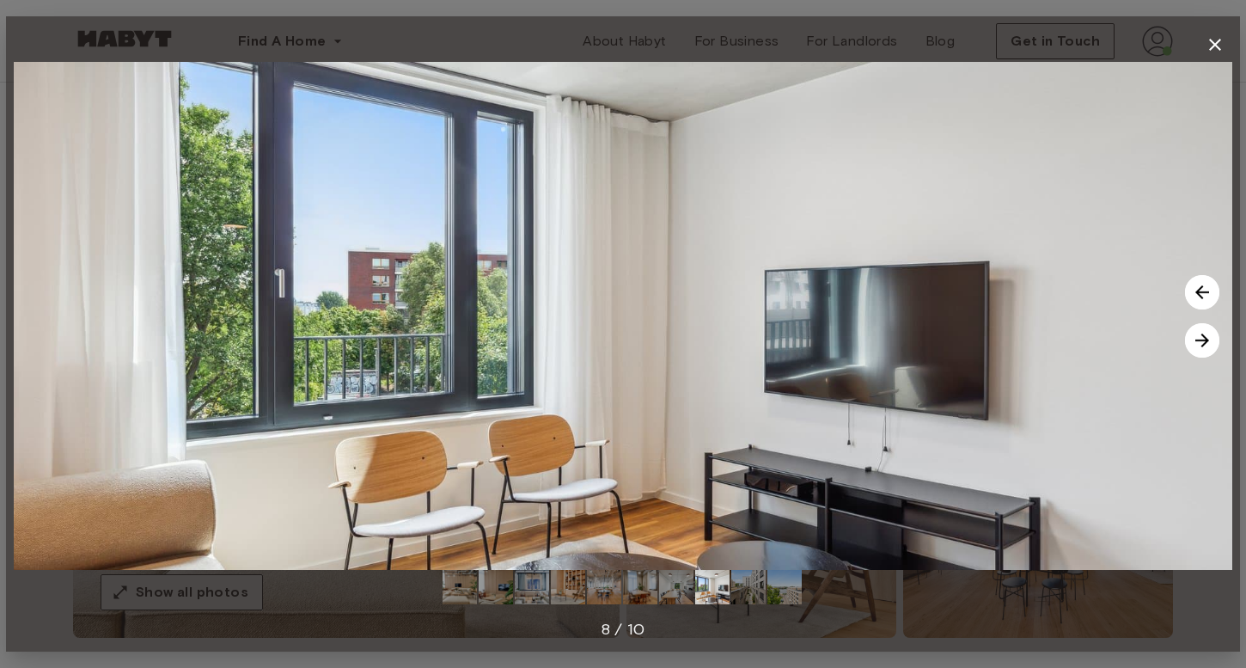
click at [1203, 348] on img at bounding box center [1202, 340] width 34 height 34
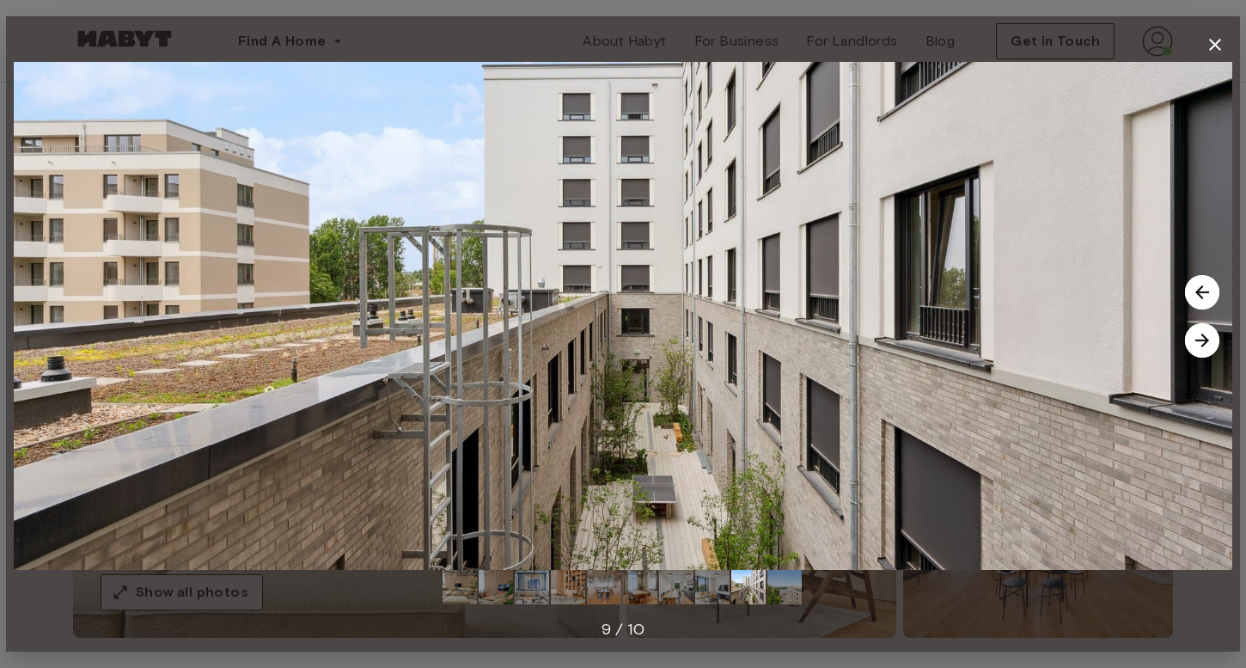
click at [1203, 348] on img at bounding box center [1202, 340] width 34 height 34
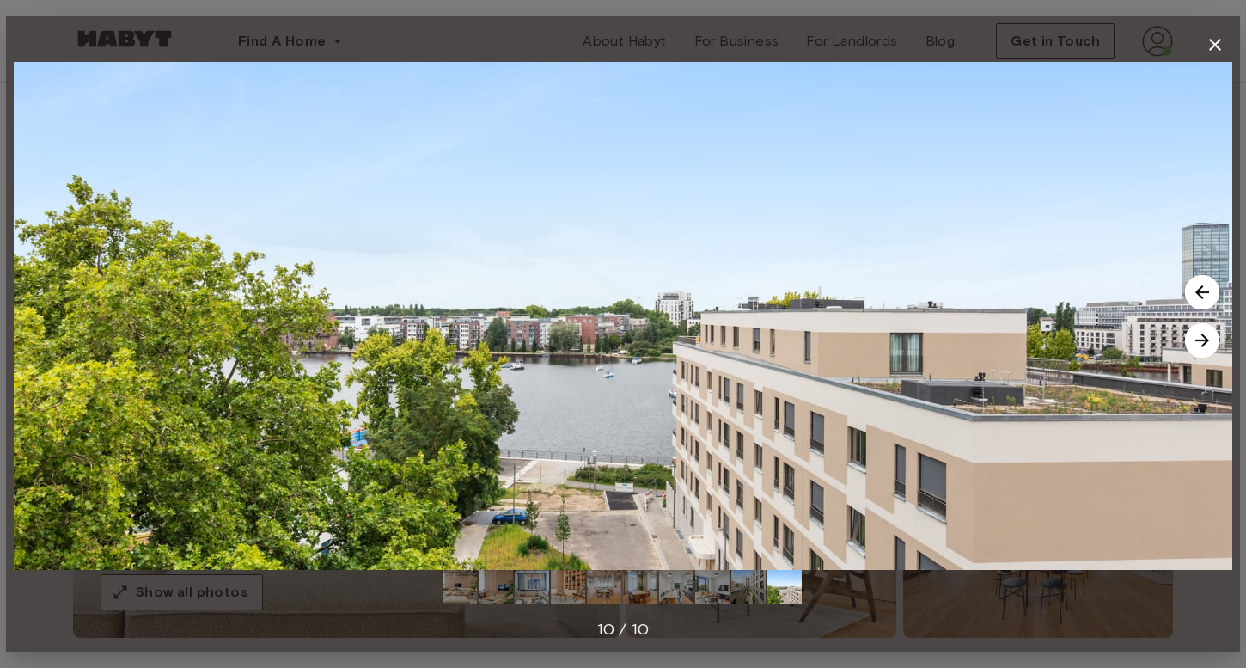
click at [1203, 348] on img at bounding box center [1202, 340] width 34 height 34
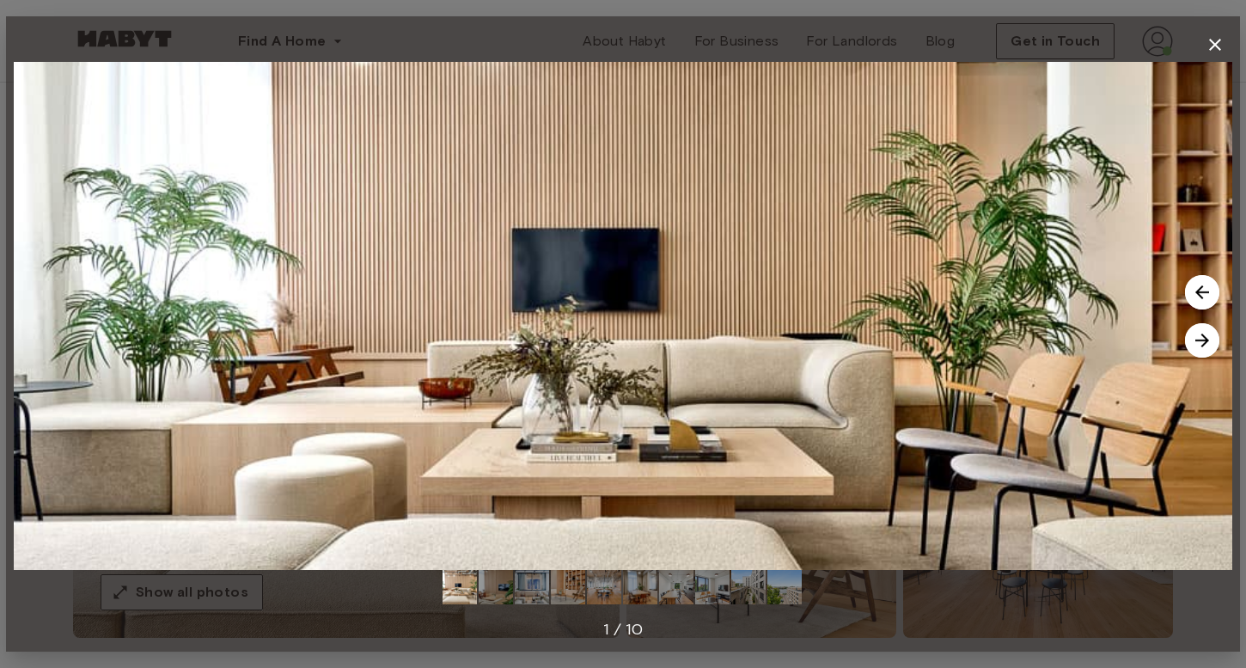
click at [1203, 348] on img at bounding box center [1202, 340] width 34 height 34
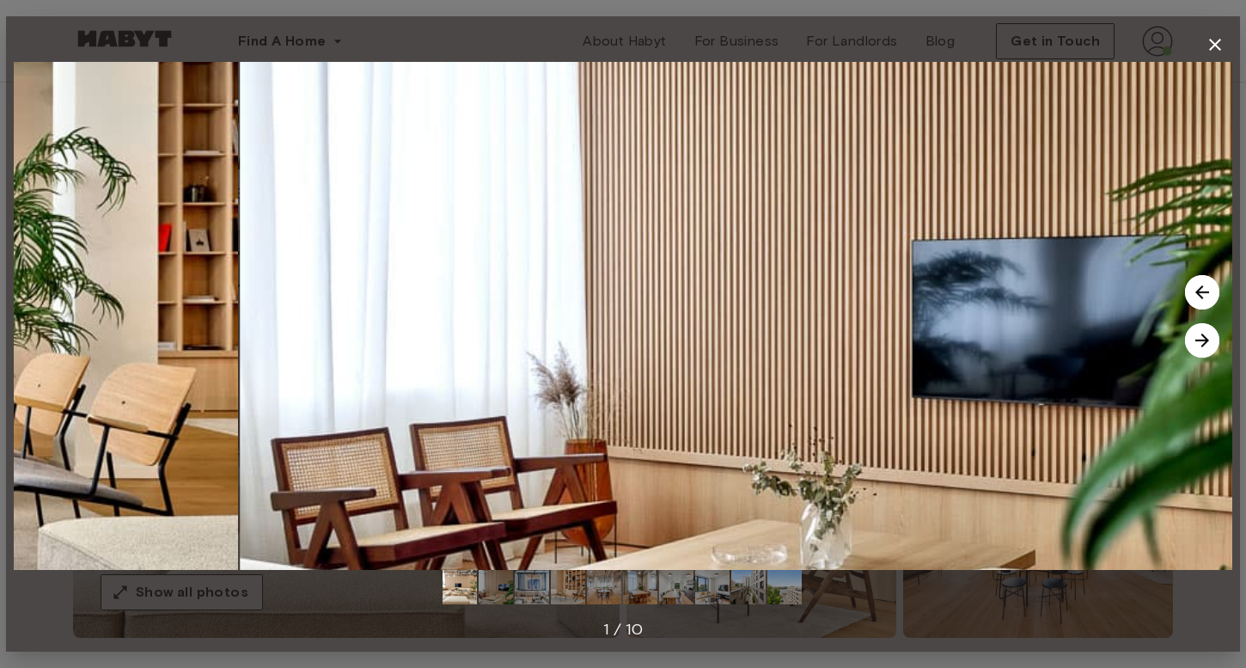
click at [1203, 348] on img at bounding box center [1202, 340] width 34 height 34
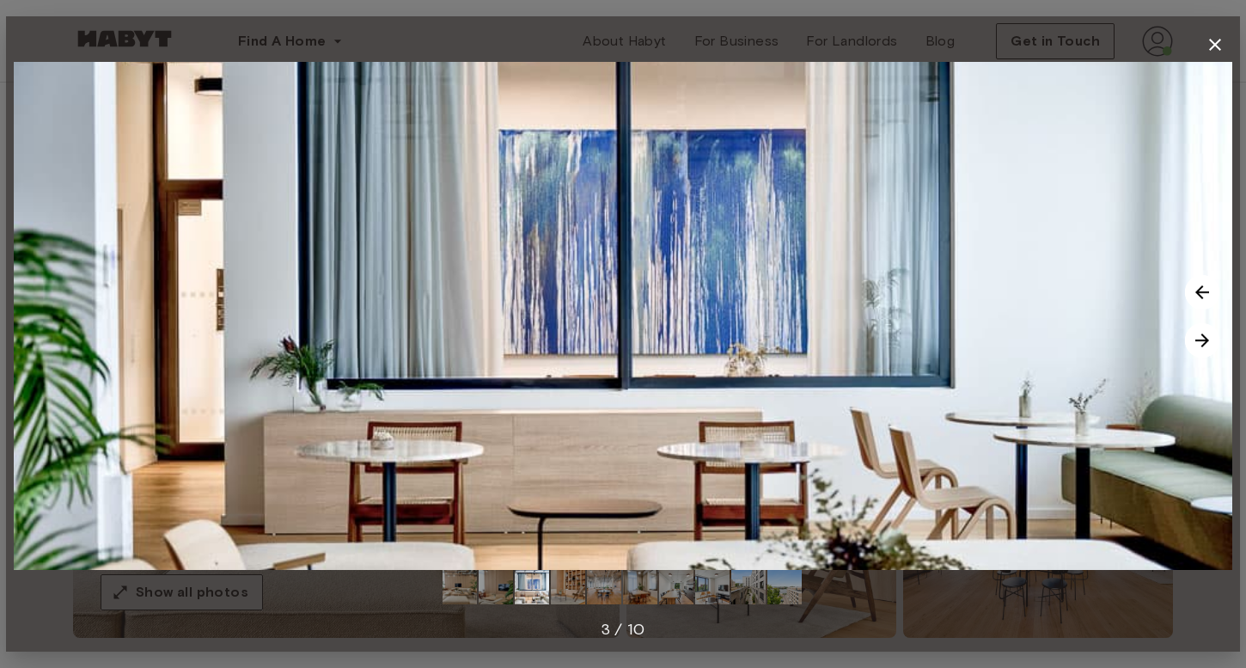
click at [1203, 348] on img at bounding box center [1202, 340] width 34 height 34
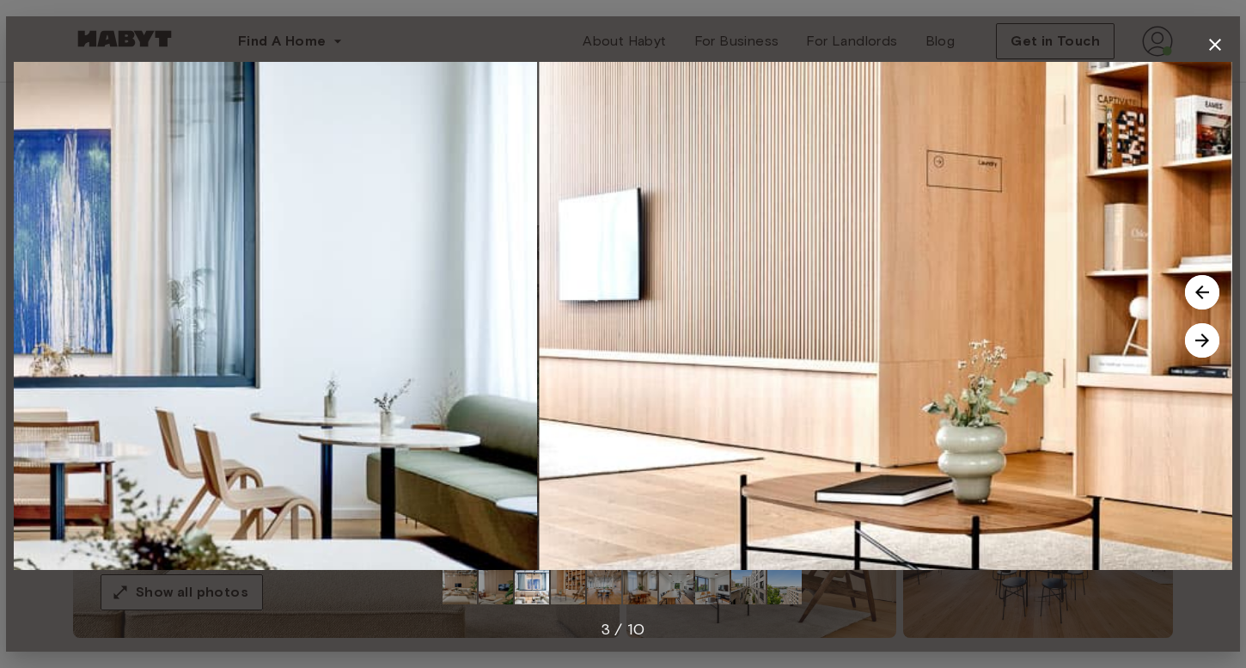
click at [1203, 348] on img at bounding box center [1202, 340] width 34 height 34
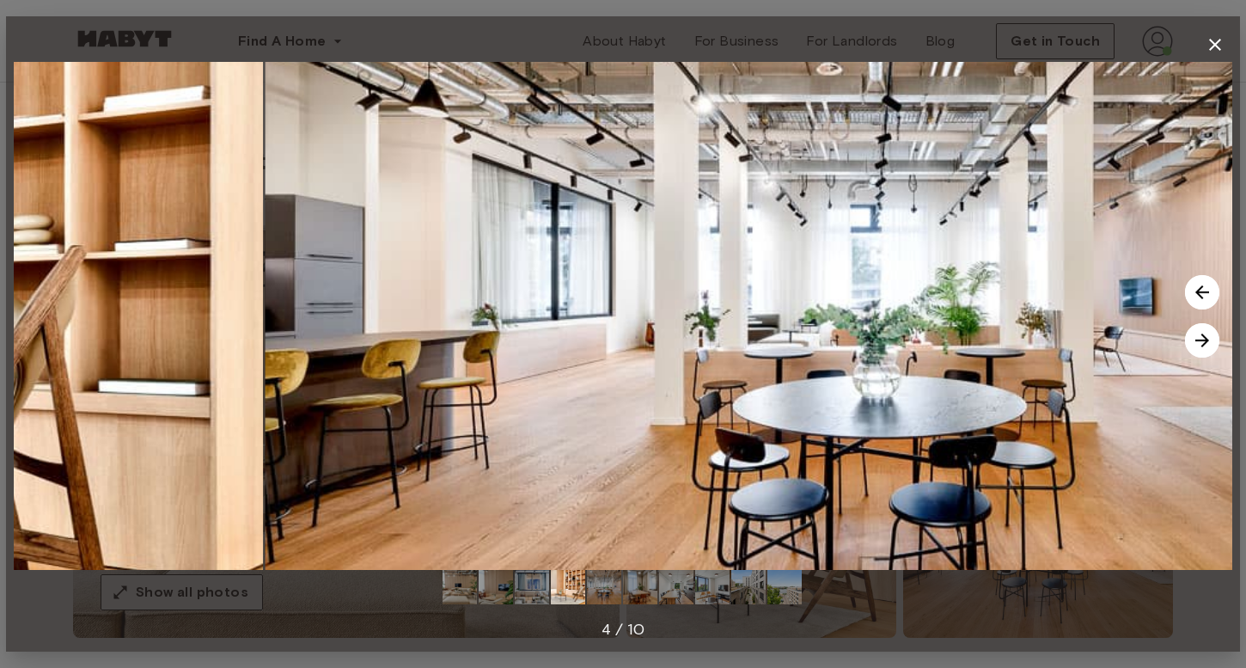
click at [1203, 348] on img at bounding box center [1202, 340] width 34 height 34
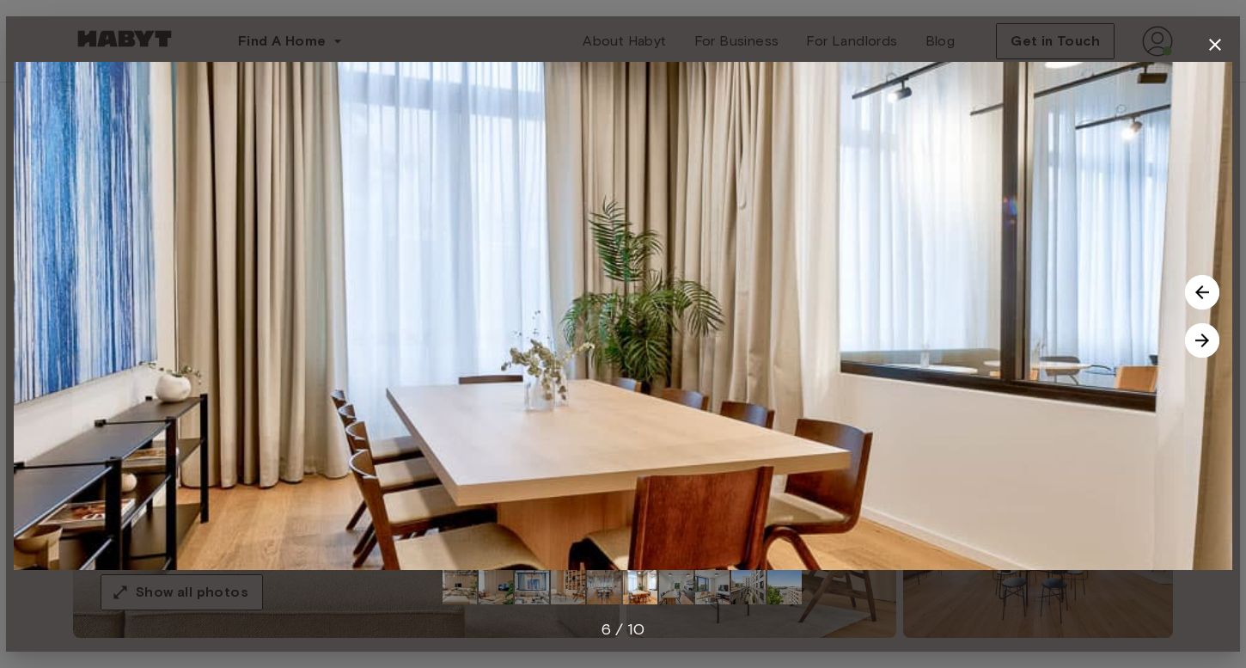
click at [1203, 348] on img at bounding box center [1202, 340] width 34 height 34
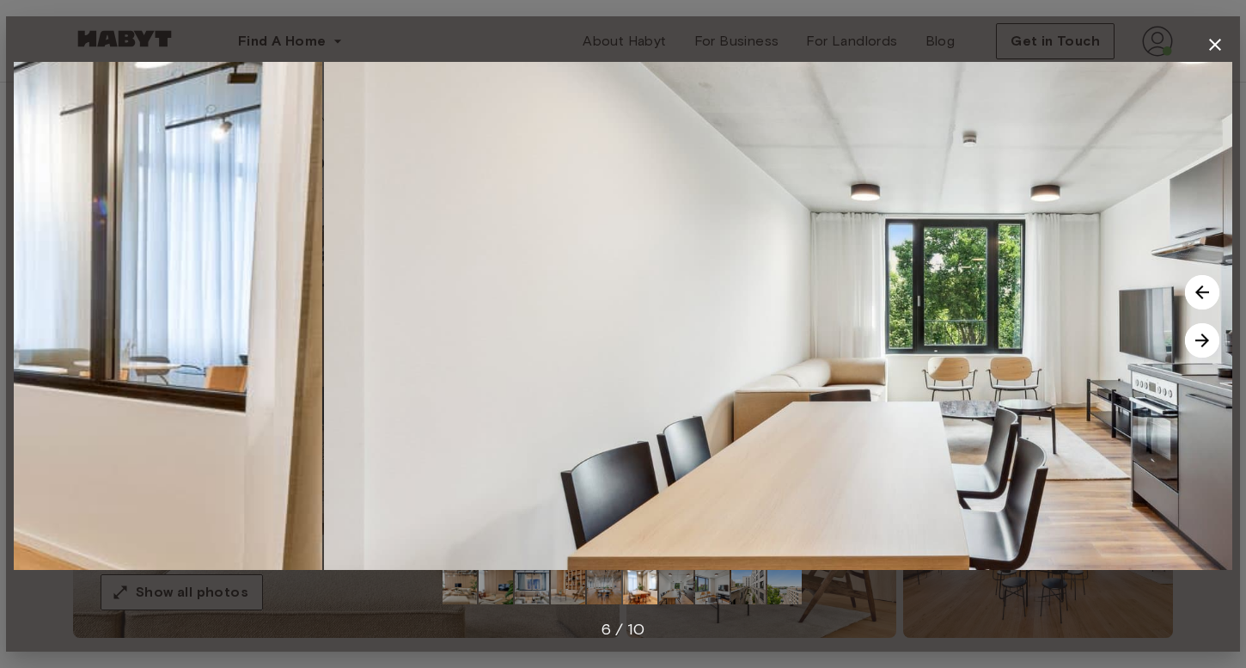
click at [1203, 348] on img at bounding box center [1202, 340] width 34 height 34
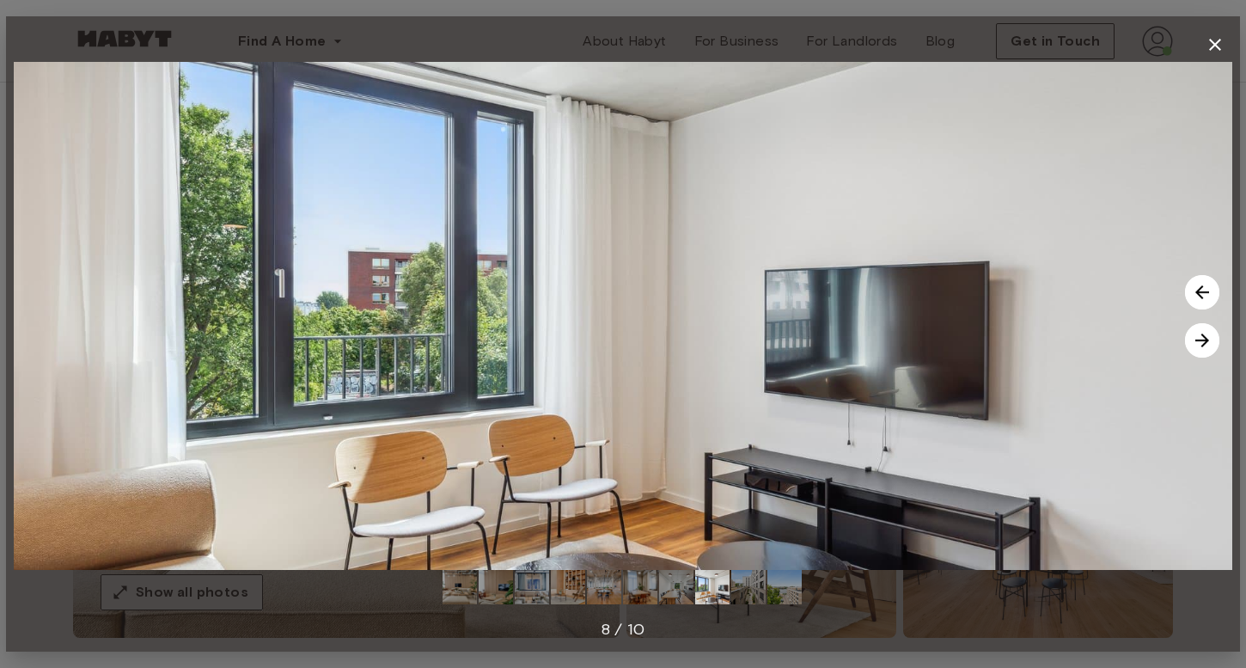
click at [1203, 348] on img at bounding box center [1202, 340] width 34 height 34
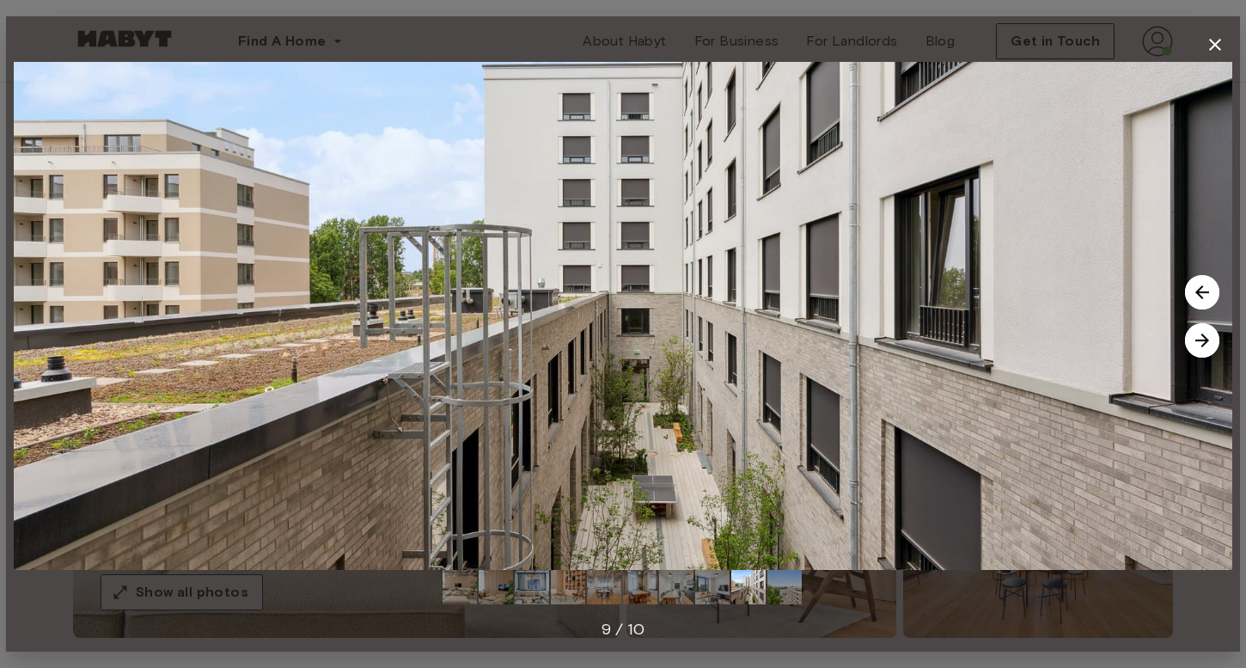
click at [1203, 348] on img at bounding box center [1202, 340] width 34 height 34
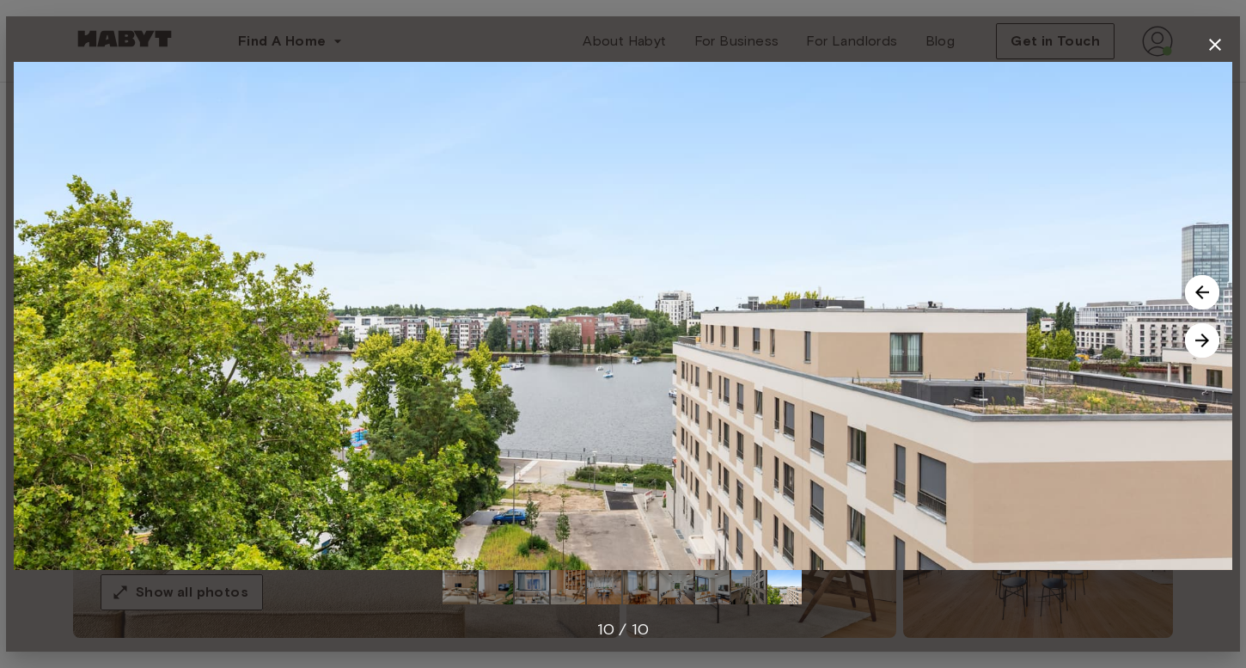
click at [1203, 348] on img at bounding box center [1202, 340] width 34 height 34
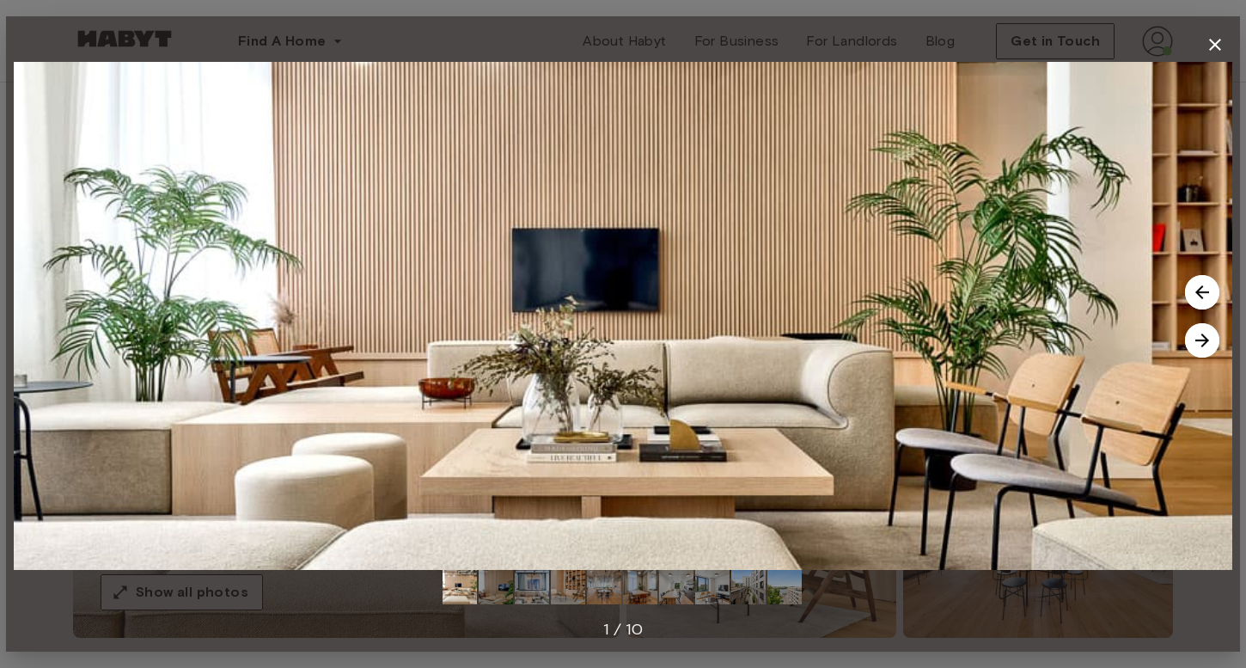
click at [1203, 348] on img at bounding box center [1202, 340] width 34 height 34
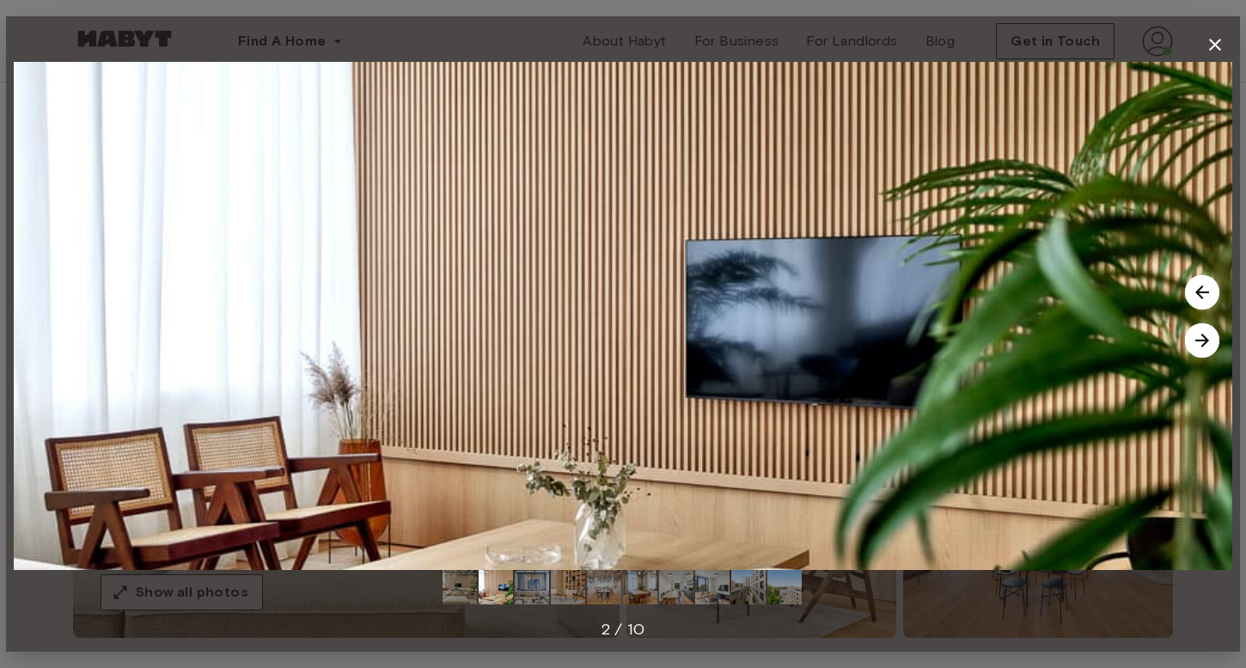
click at [1203, 348] on img at bounding box center [1202, 340] width 34 height 34
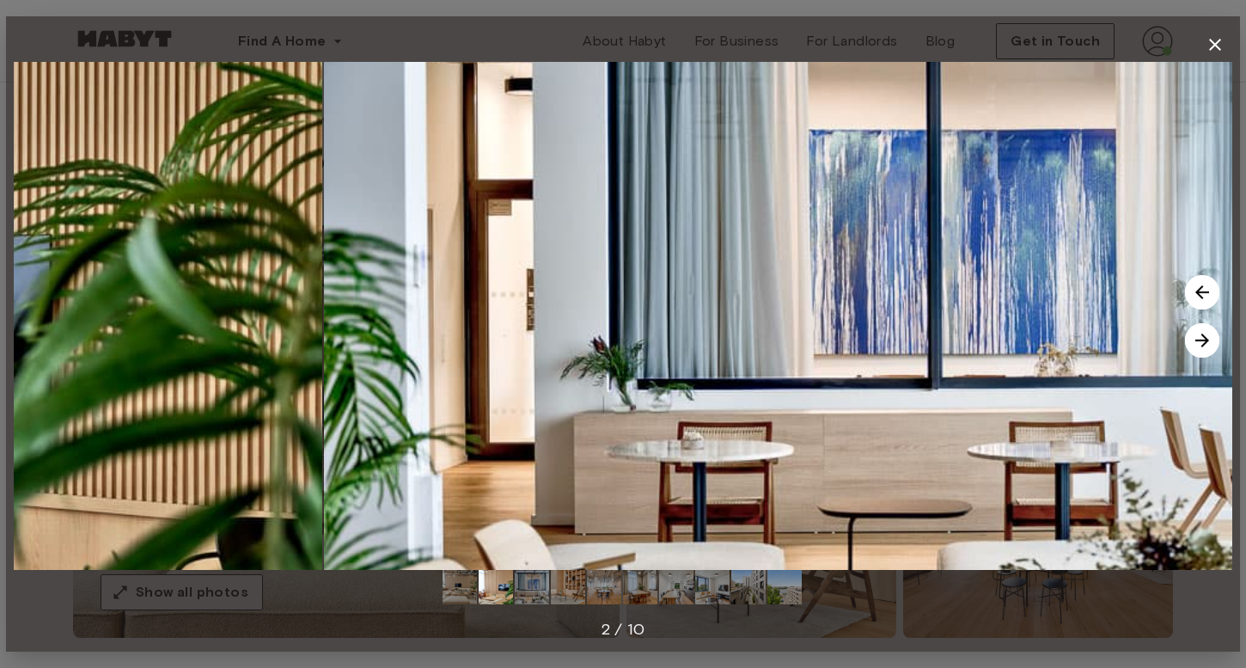
click at [1203, 348] on img at bounding box center [1202, 340] width 34 height 34
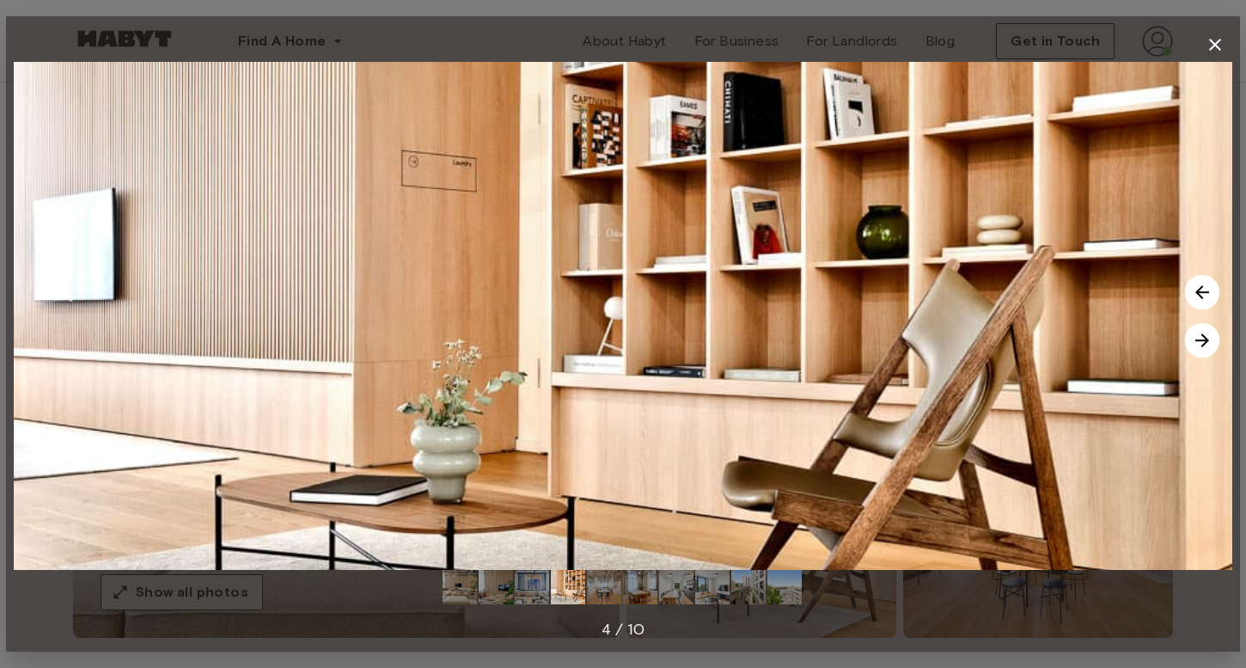
click at [609, 599] on img at bounding box center [604, 587] width 34 height 34
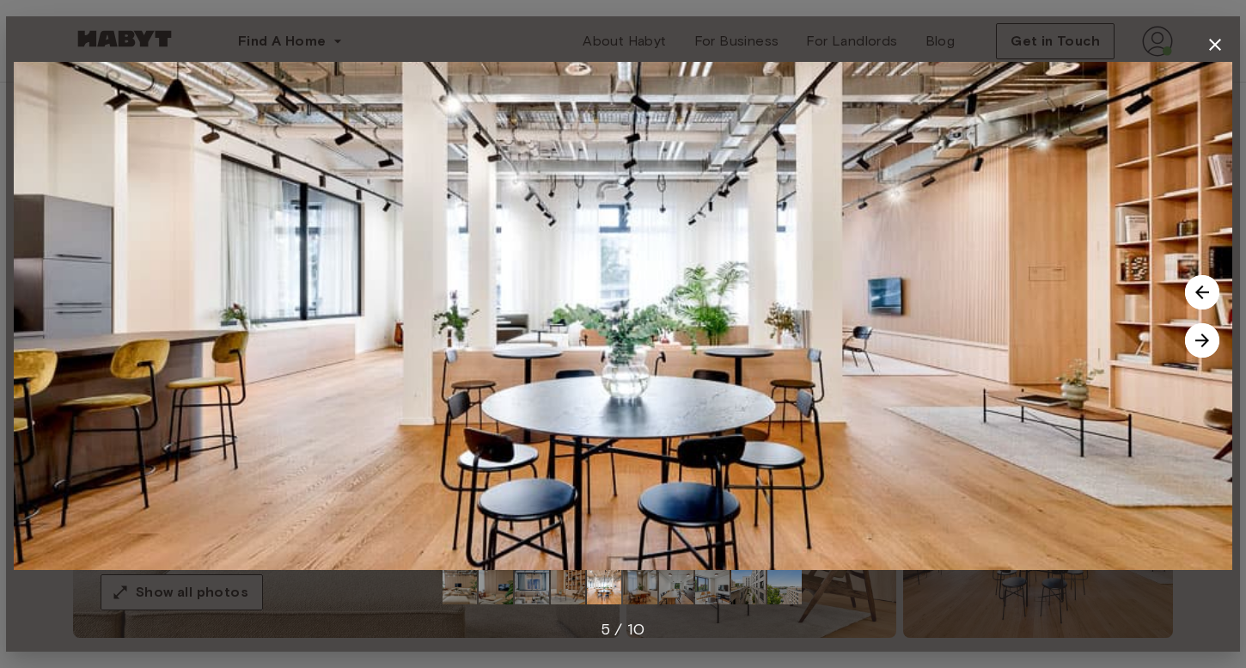
click at [661, 590] on img at bounding box center [676, 587] width 34 height 34
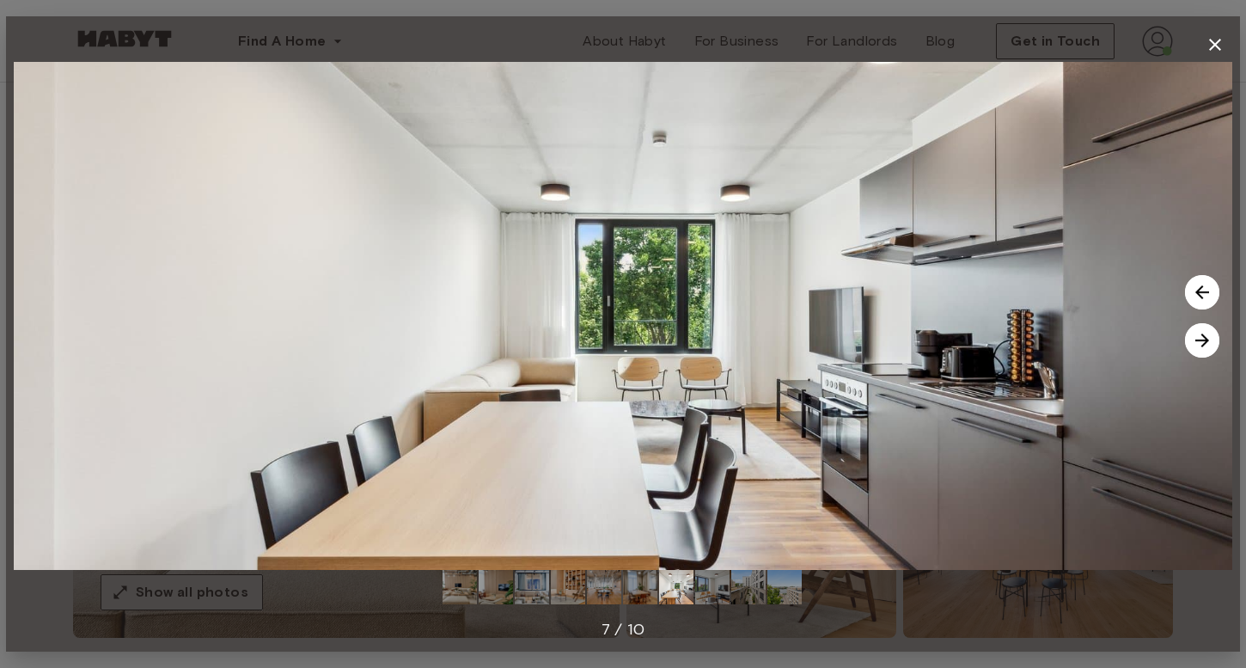
click at [716, 568] on img at bounding box center [623, 316] width 1219 height 508
click at [1196, 51] on div "7 / 10" at bounding box center [623, 334] width 1219 height 640
click at [1227, 44] on button "button" at bounding box center [1215, 45] width 34 height 34
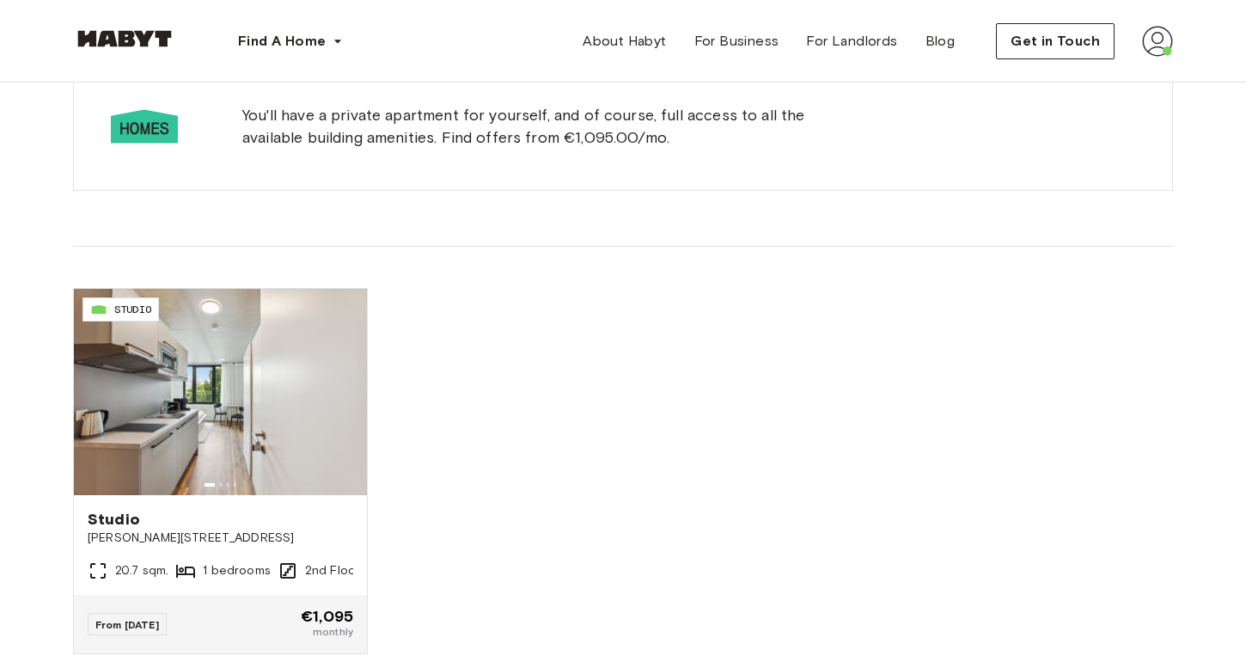
scroll to position [2062, 0]
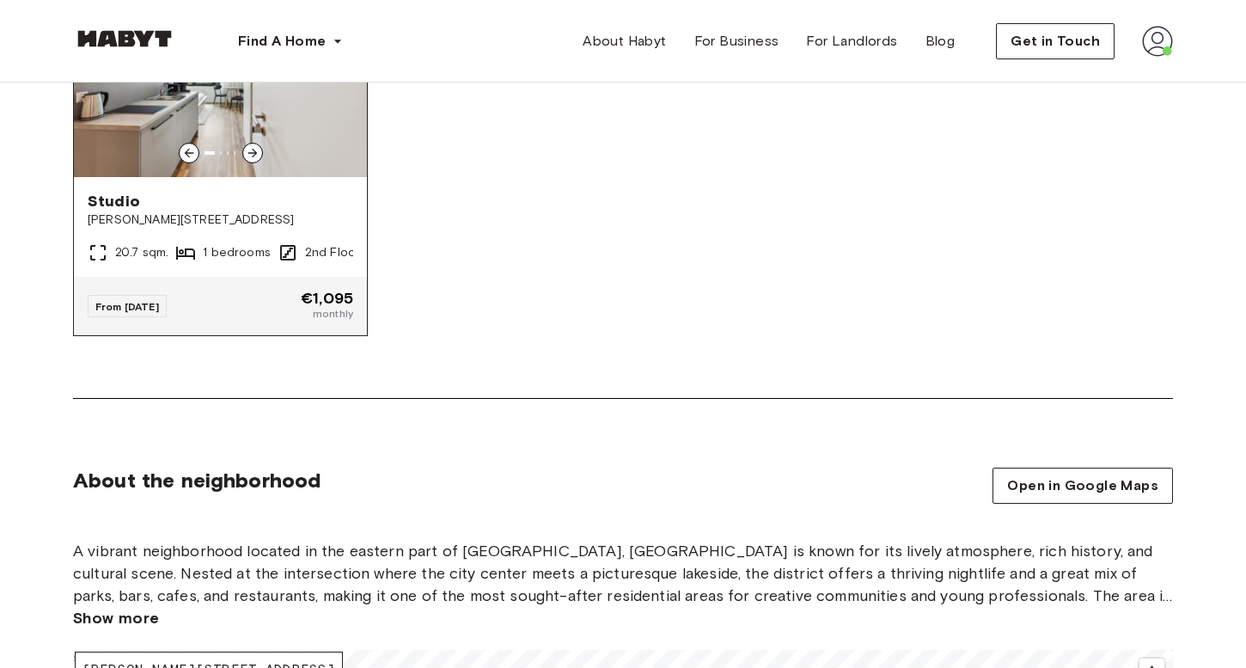
click at [162, 222] on span "[PERSON_NAME][STREET_ADDRESS]" at bounding box center [221, 219] width 266 height 17
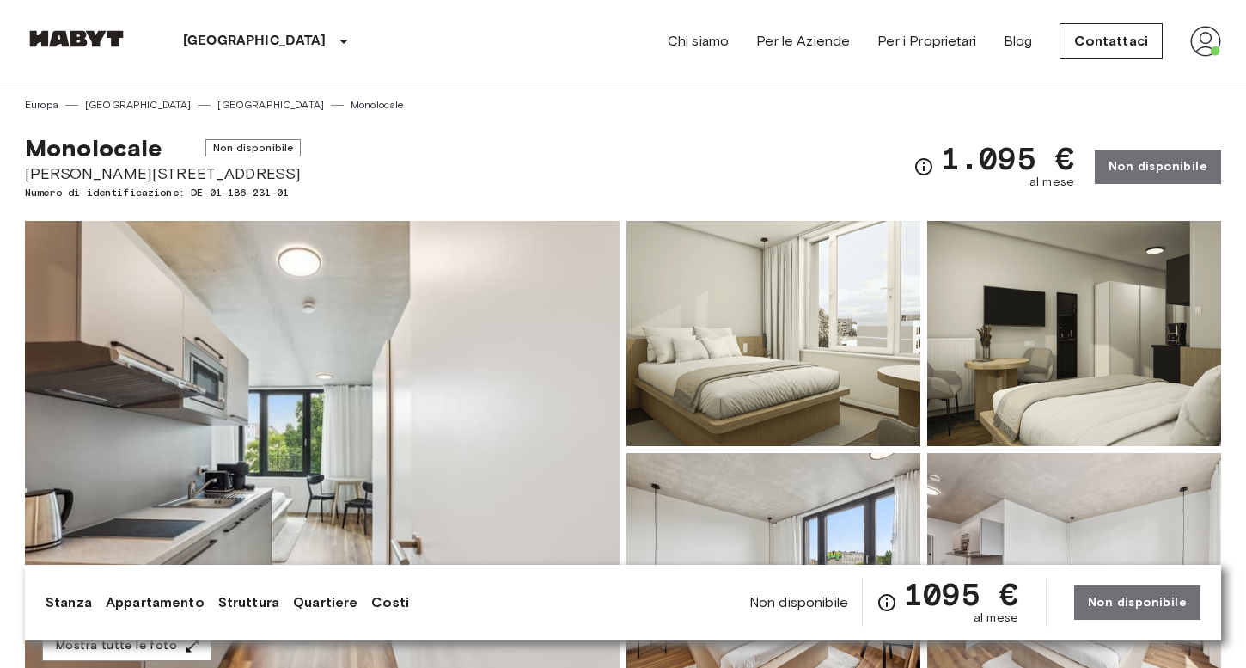
click at [355, 444] on img at bounding box center [322, 449] width 595 height 457
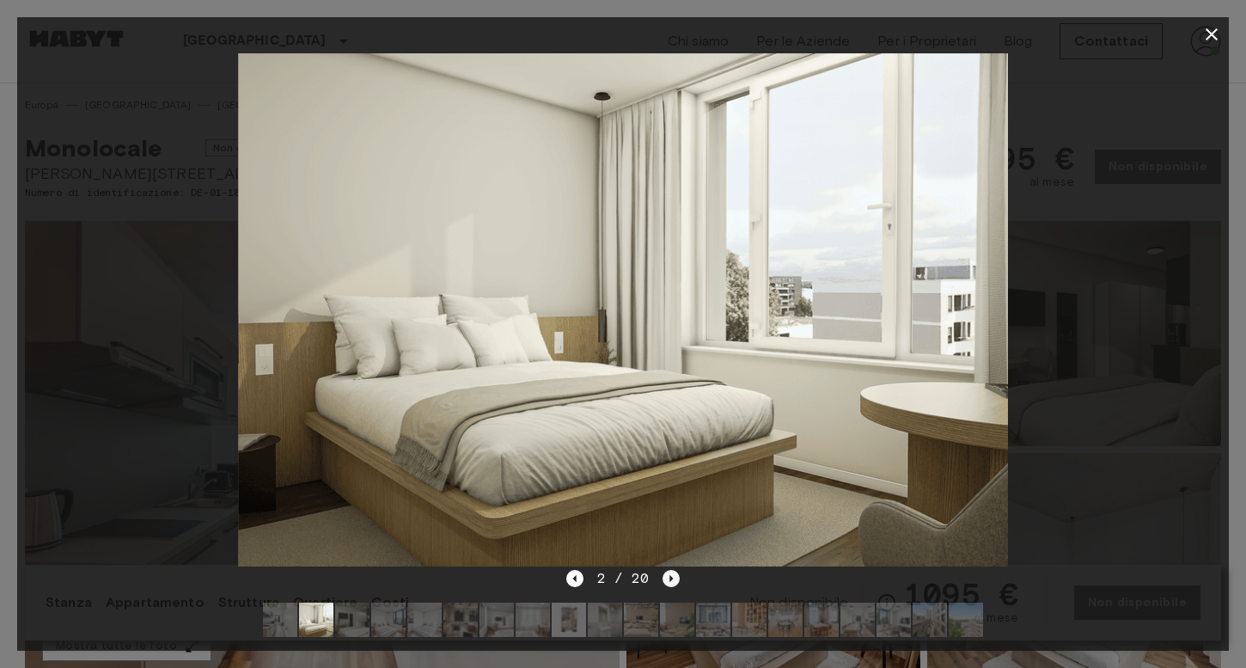
click at [676, 575] on icon "Next image" at bounding box center [671, 578] width 17 height 17
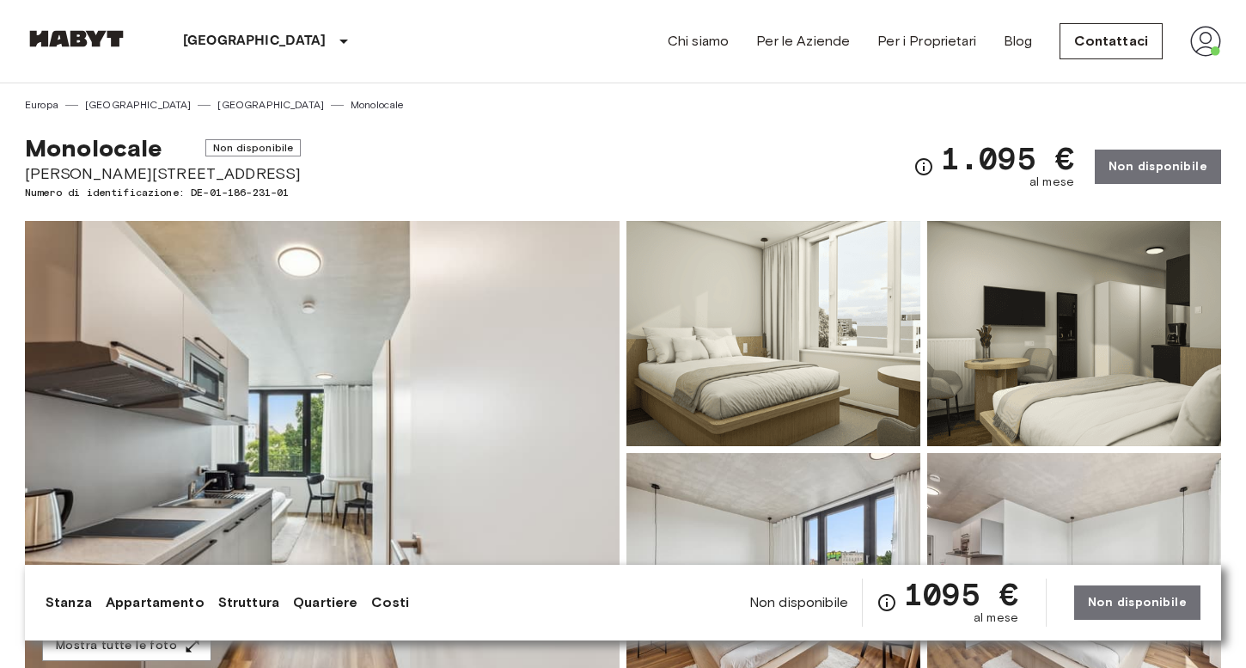
click at [735, 297] on img at bounding box center [774, 333] width 294 height 225
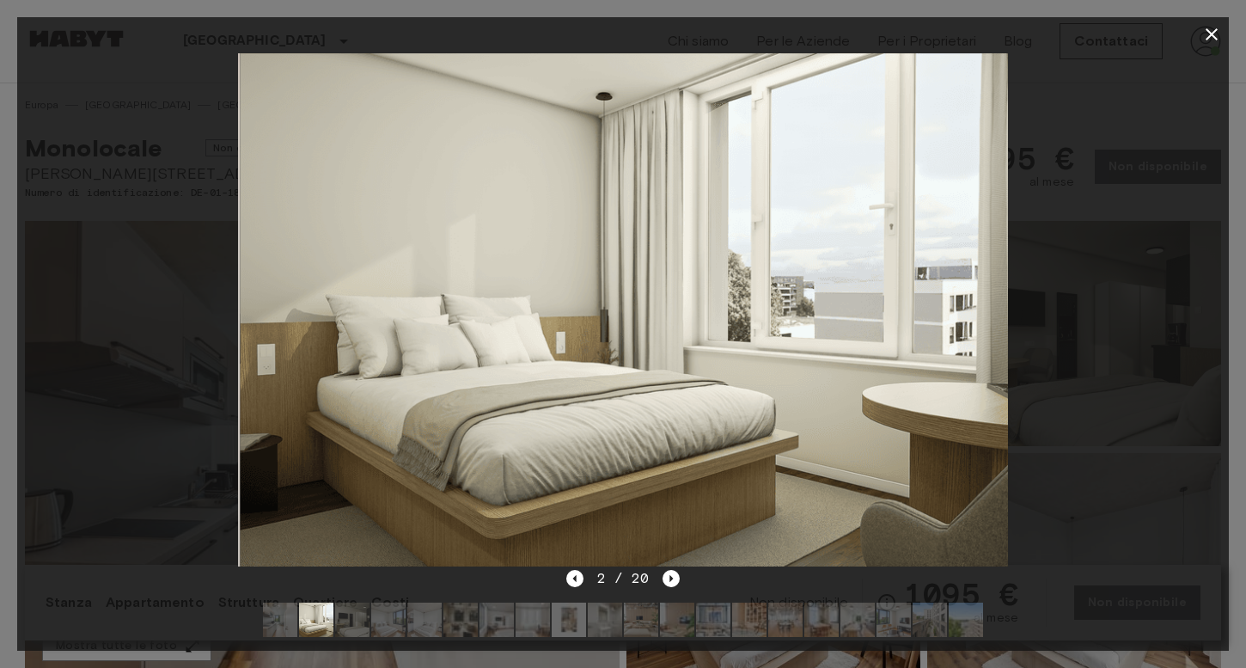
click at [735, 297] on img at bounding box center [625, 309] width 770 height 513
click at [538, 335] on img at bounding box center [623, 309] width 770 height 513
click at [520, 445] on img at bounding box center [623, 309] width 770 height 513
